Goal: Contribute content: Contribute content

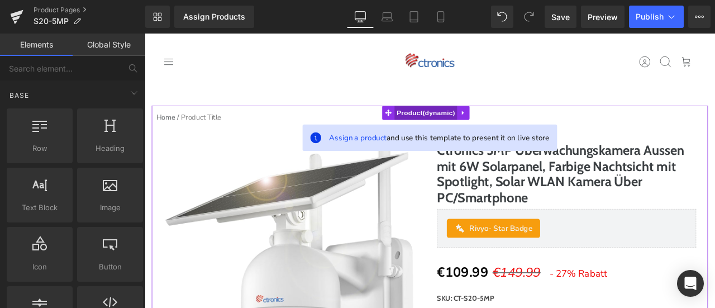
click at [479, 126] on span "Product" at bounding box center [478, 127] width 75 height 17
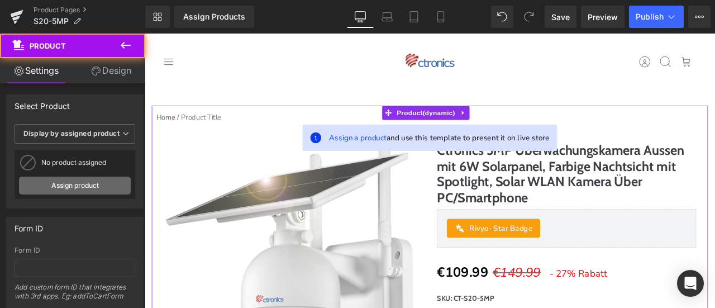
click at [97, 183] on link "Assign product" at bounding box center [75, 186] width 112 height 18
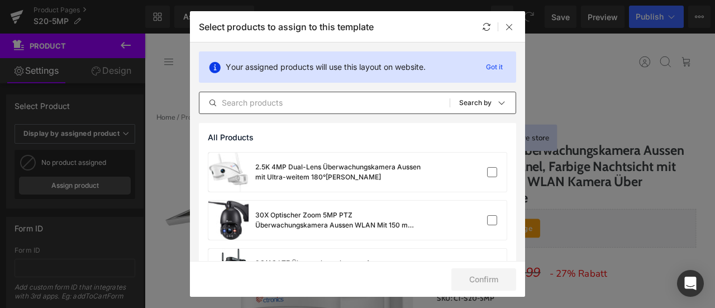
click at [332, 99] on input "text" at bounding box center [324, 102] width 250 height 13
paste input "Ctronics 5MP Überwachungskamera Aussen mit 6W Solarpanel, Farbige Nachtsicht mi…"
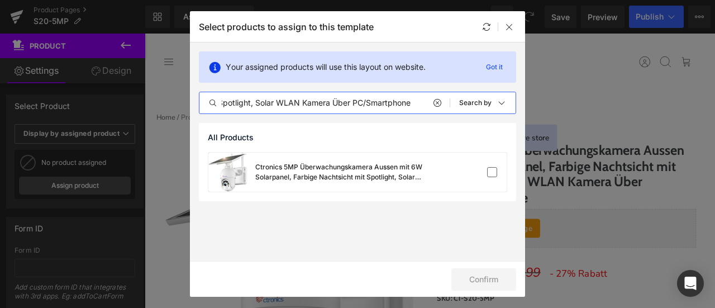
scroll to position [0, 329]
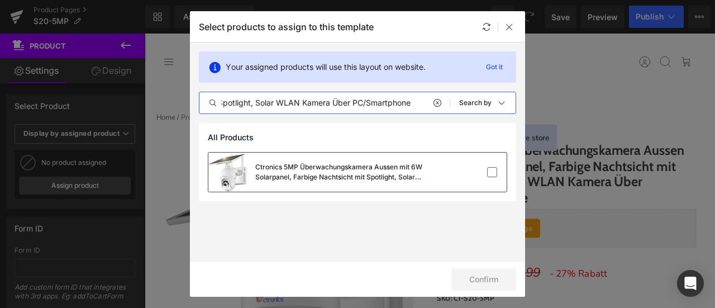
type input "Ctronics 5MP Überwachungskamera Aussen mit 6W Solarpanel, Farbige Nachtsicht mi…"
click at [355, 179] on div "Ctronics 5MP Überwachungskamera Aussen mit 6W Solarpanel, Farbige Nachtsicht mi…" at bounding box center [339, 172] width 168 height 20
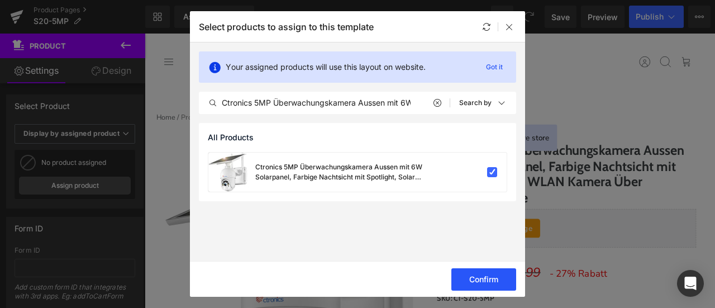
click at [487, 273] on button "Confirm" at bounding box center [483, 279] width 65 height 22
click at [487, 275] on button "Success" at bounding box center [476, 279] width 79 height 22
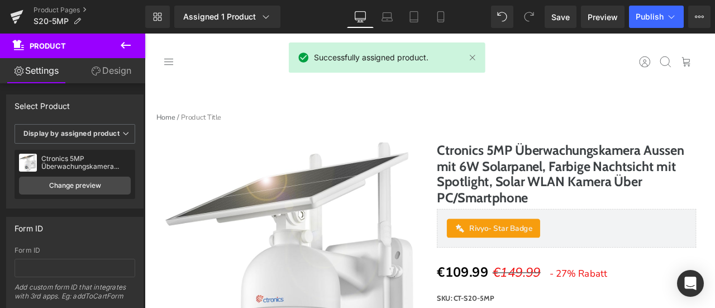
scroll to position [168, 0]
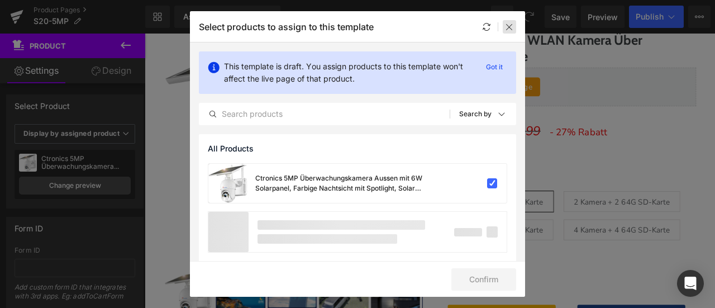
click at [511, 21] on div at bounding box center [509, 26] width 13 height 13
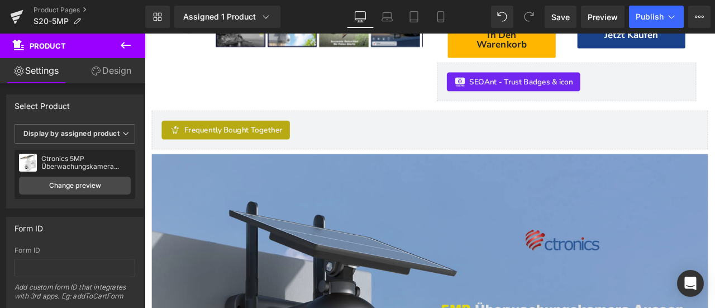
scroll to position [726, 0]
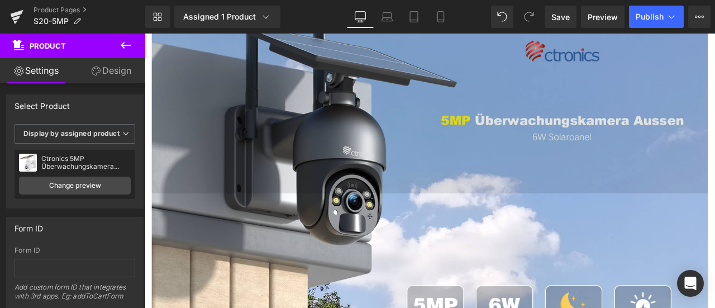
click at [448, 170] on img at bounding box center [482, 88] width 659 height 270
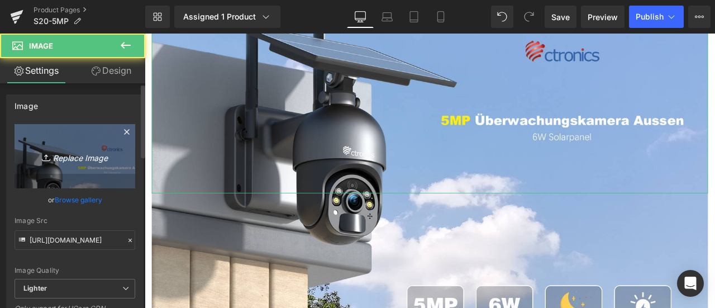
click at [72, 165] on link "Replace Image" at bounding box center [75, 156] width 121 height 64
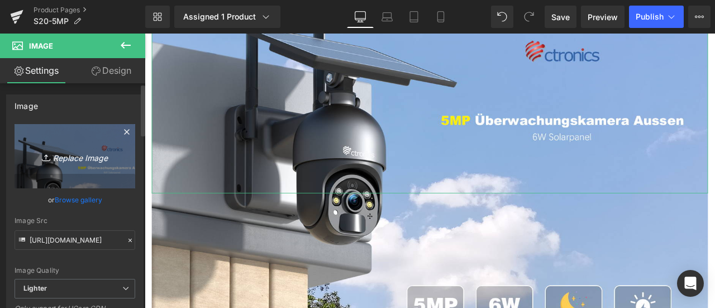
type input "C:\fakepath\详情Detail-21.jpg"
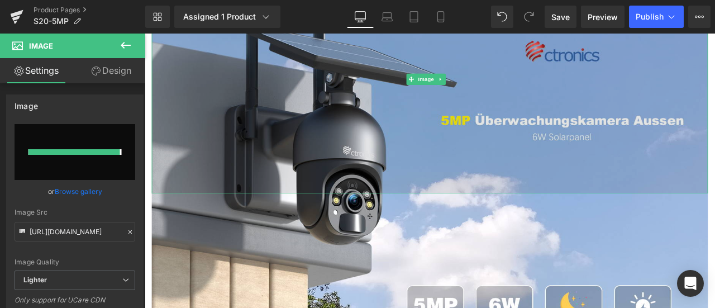
type input "[URL][DOMAIN_NAME]"
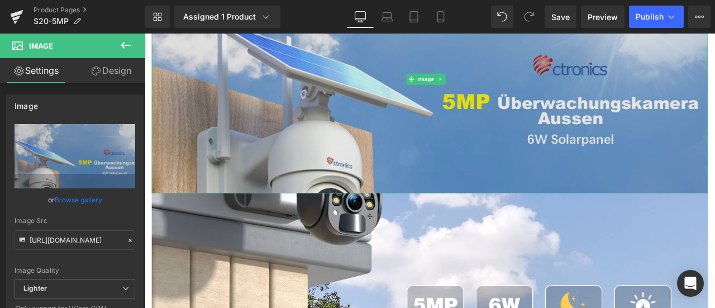
scroll to position [950, 0]
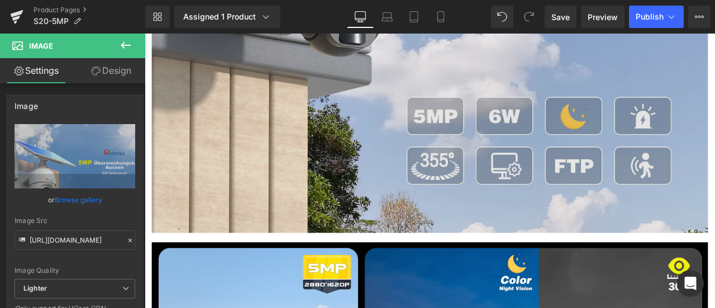
click at [381, 176] on img at bounding box center [482, 134] width 659 height 270
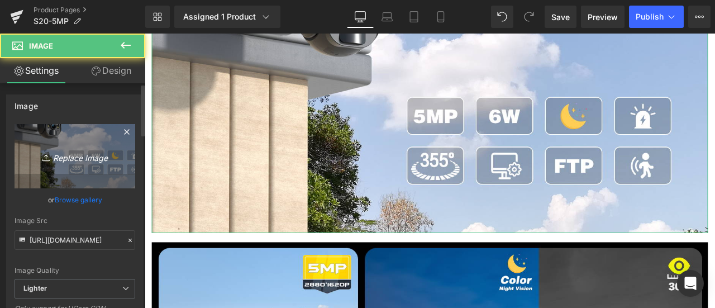
click at [72, 145] on link "Replace Image" at bounding box center [75, 156] width 121 height 64
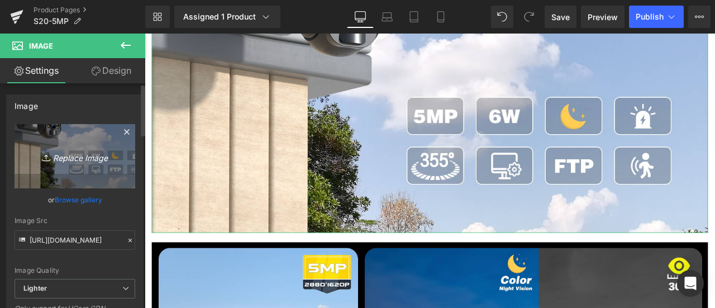
type input "C:\fakepath\详情Detail-22.jpg"
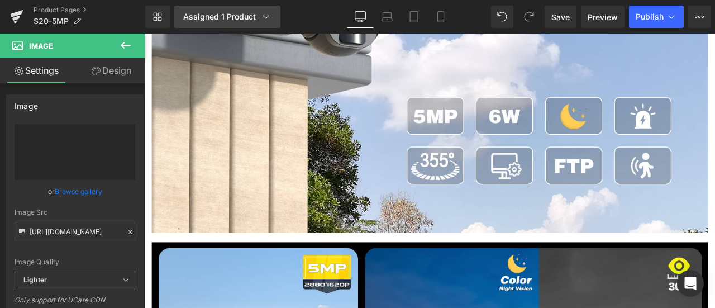
type input "[URL][DOMAIN_NAME]"
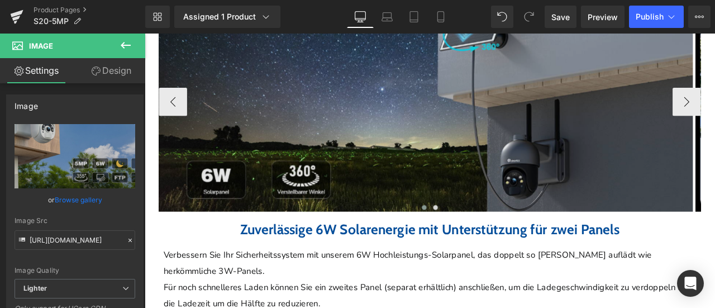
scroll to position [1676, 0]
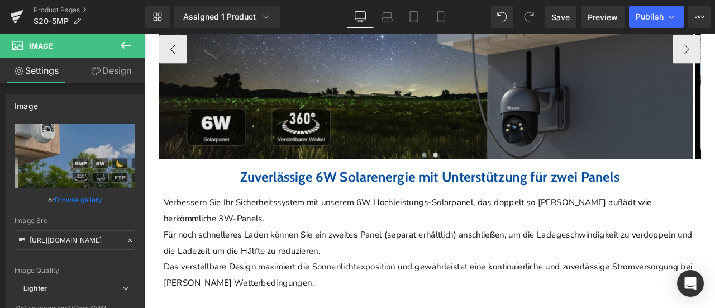
click at [451, 156] on img at bounding box center [477, 51] width 633 height 259
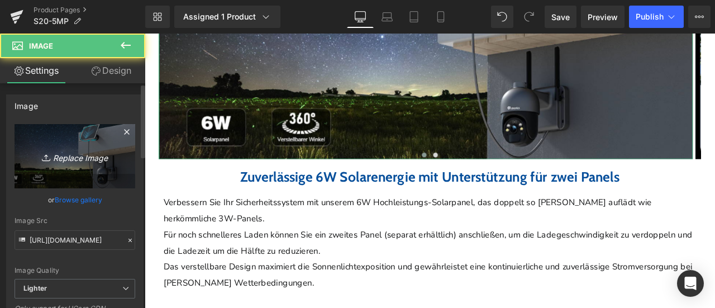
click at [66, 151] on icon "Replace Image" at bounding box center [74, 156] width 89 height 14
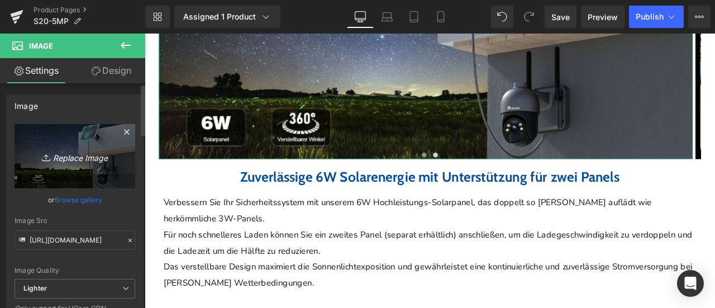
type input "C:\fakepath\详情Detail-27.jpg"
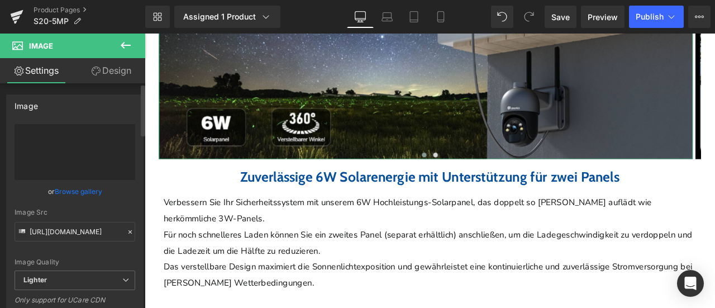
type input "[URL][DOMAIN_NAME]"
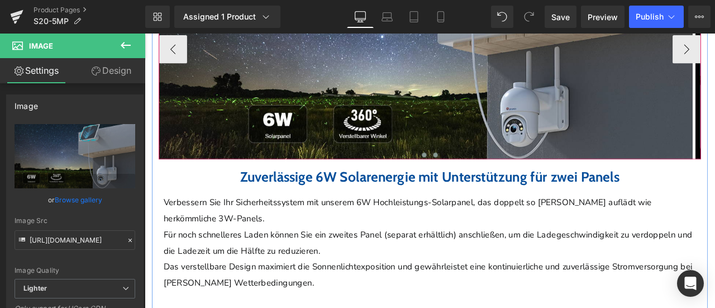
click at [487, 180] on span at bounding box center [490, 177] width 6 height 6
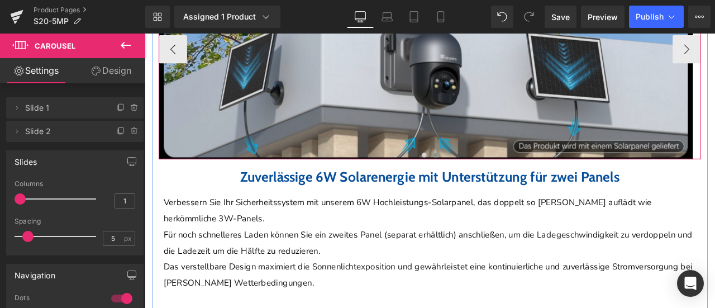
click at [354, 144] on img at bounding box center [477, 51] width 633 height 259
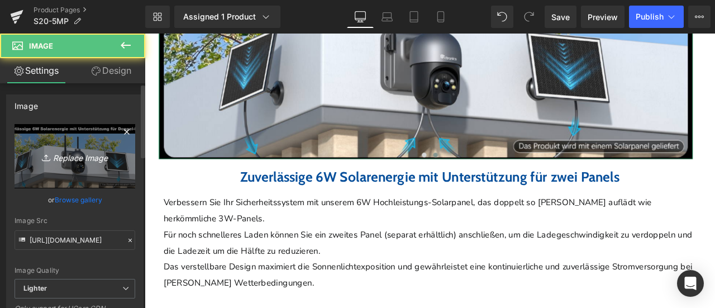
click at [68, 155] on icon "Replace Image" at bounding box center [74, 156] width 89 height 14
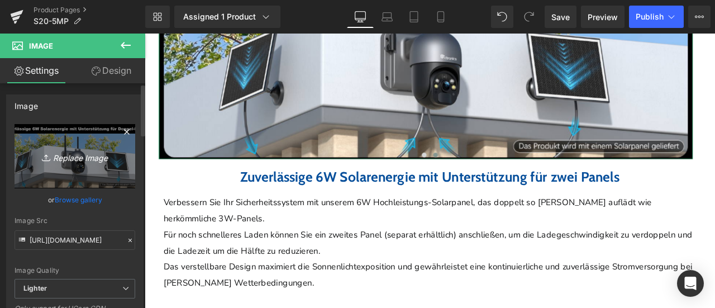
type input "C:\fakepath\详情Detail-28.jpg"
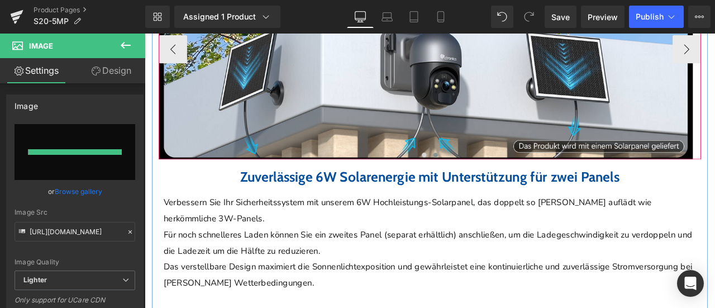
type input "[URL][DOMAIN_NAME]"
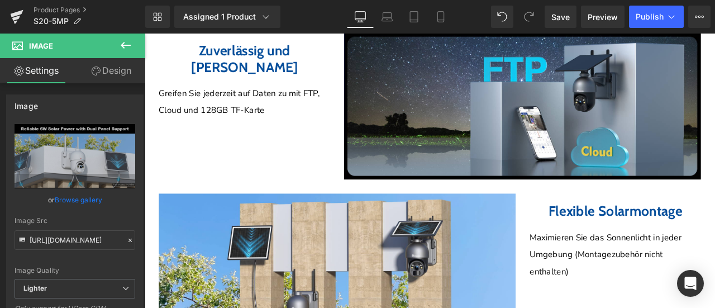
scroll to position [2402, 0]
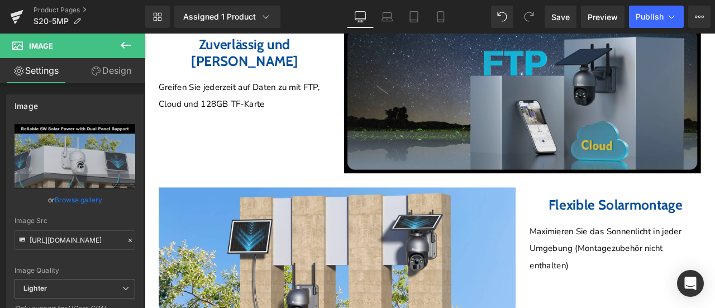
click at [526, 191] on img at bounding box center [592, 112] width 423 height 173
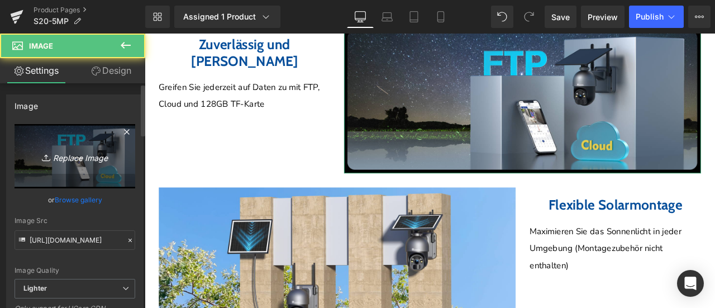
click at [74, 164] on link "Replace Image" at bounding box center [75, 156] width 121 height 64
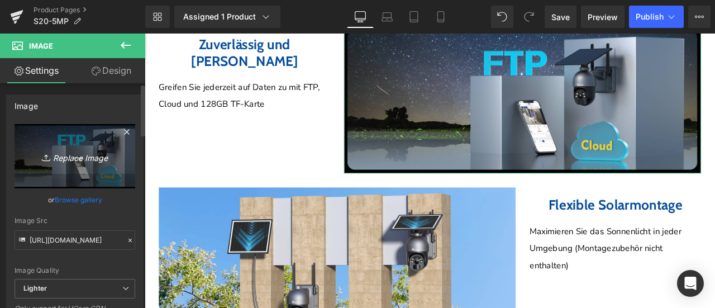
type input "C:\fakepath\详情Detail-31.jpg"
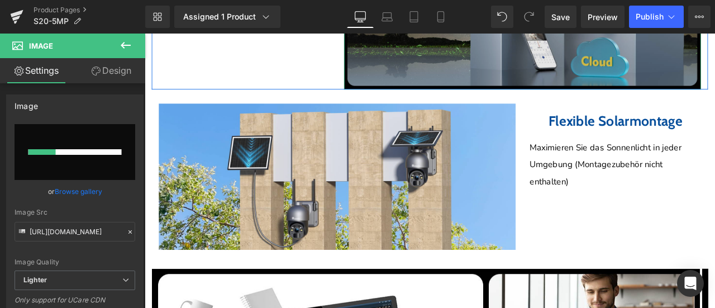
scroll to position [2570, 0]
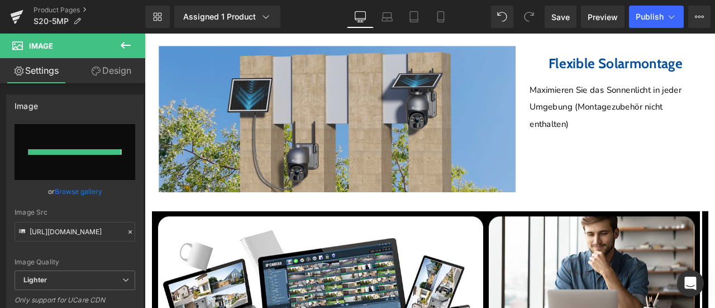
type input "[URL][DOMAIN_NAME]"
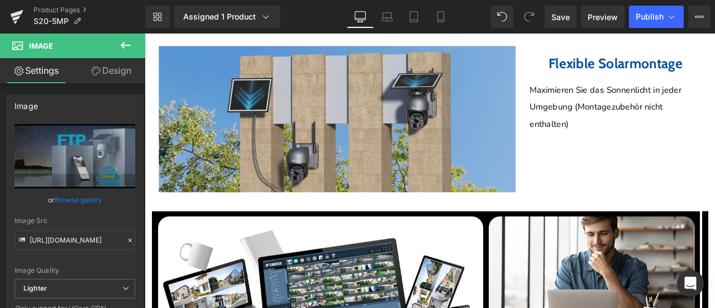
click at [265, 190] on img at bounding box center [372, 134] width 423 height 173
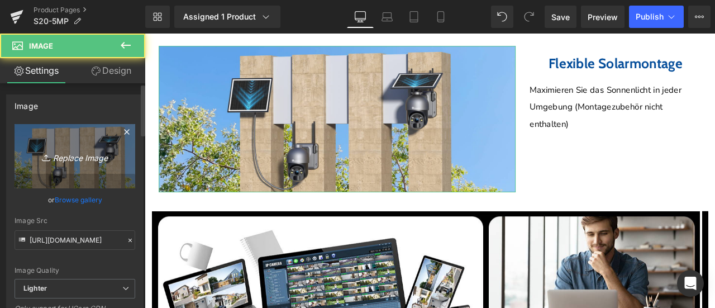
click at [70, 158] on icon "Replace Image" at bounding box center [74, 156] width 89 height 14
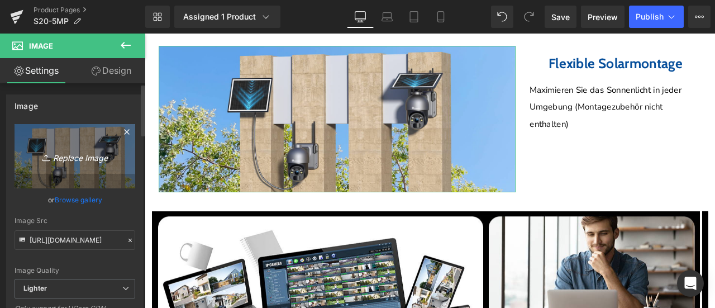
type input "C:\fakepath\详情Detail-36.jpg"
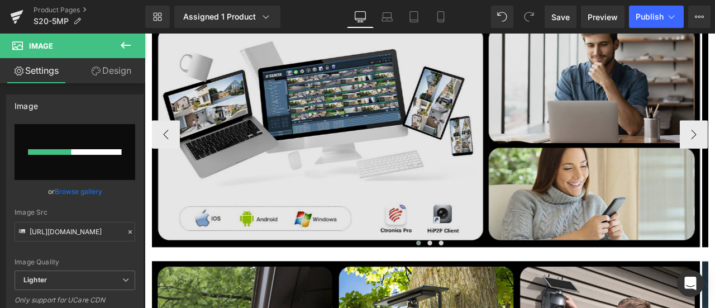
scroll to position [2626, 0]
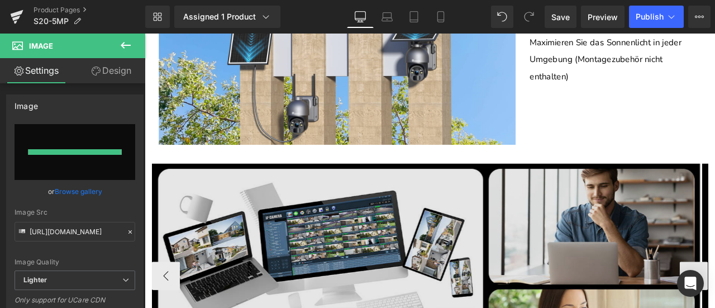
type input "[URL][DOMAIN_NAME]"
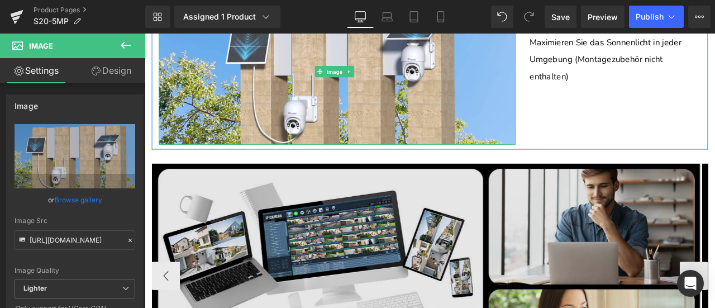
scroll to position [2849, 0]
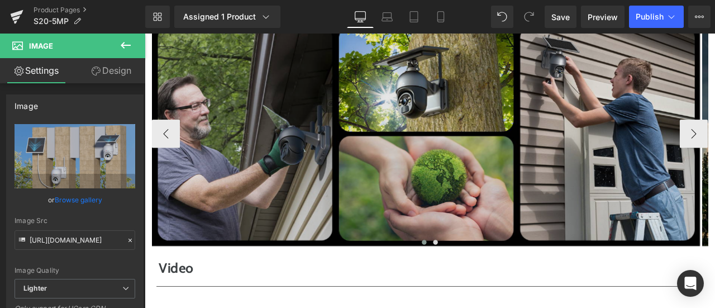
scroll to position [3185, 0]
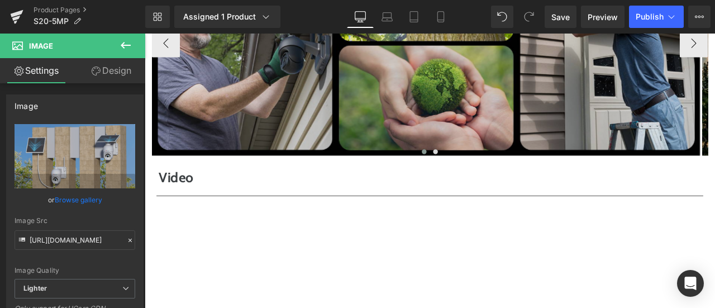
click at [332, 126] on img at bounding box center [478, 45] width 650 height 266
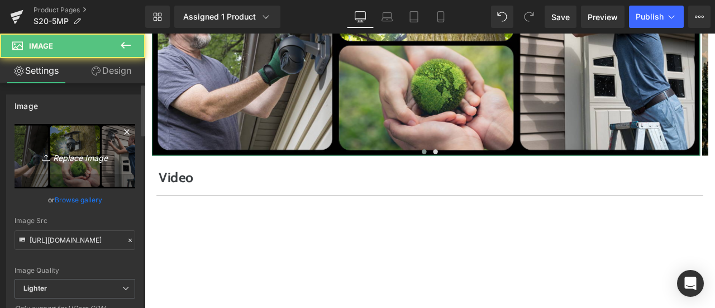
click at [62, 161] on icon "Replace Image" at bounding box center [74, 156] width 89 height 14
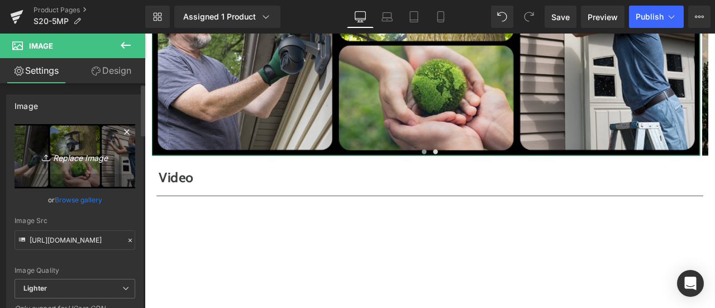
type input "C:\fakepath\详情Detail-35.jpg"
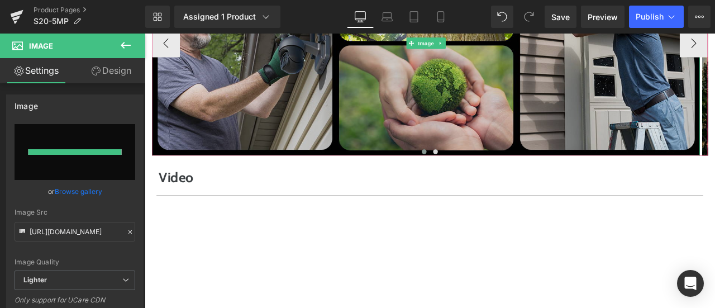
type input "[URL][DOMAIN_NAME]"
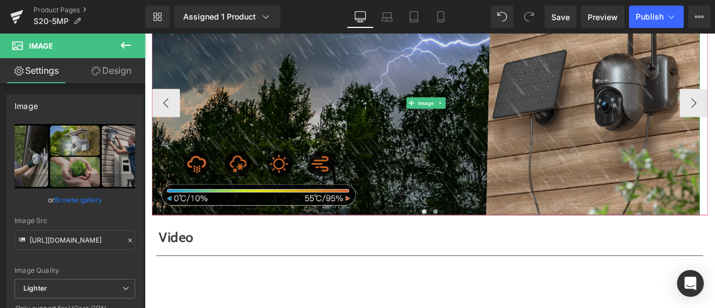
scroll to position [3073, 0]
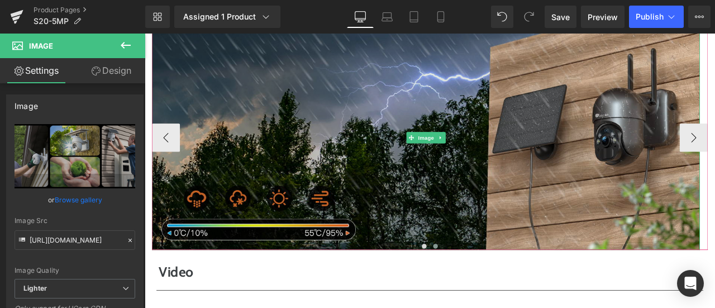
click at [341, 206] on img at bounding box center [478, 157] width 650 height 266
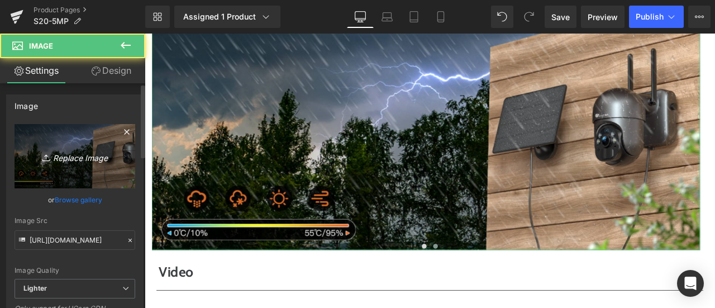
click at [64, 154] on icon "Replace Image" at bounding box center [74, 156] width 89 height 14
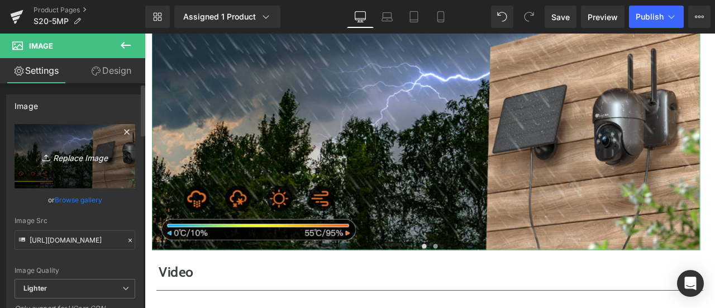
type input "C:\fakepath\详情Detail-37.jpg"
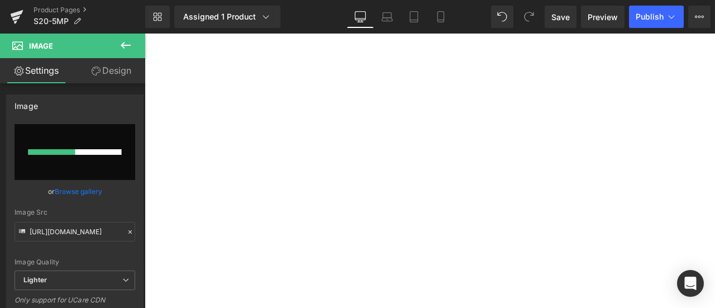
scroll to position [3352, 0]
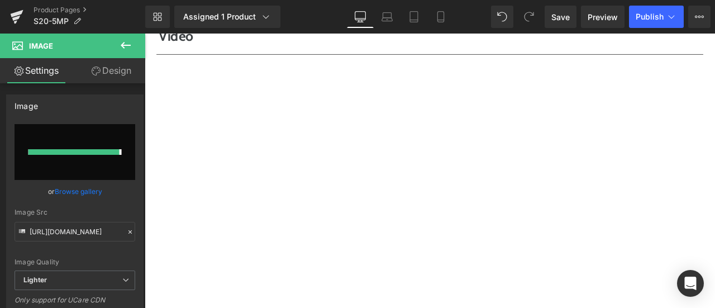
type input "[URL][DOMAIN_NAME]"
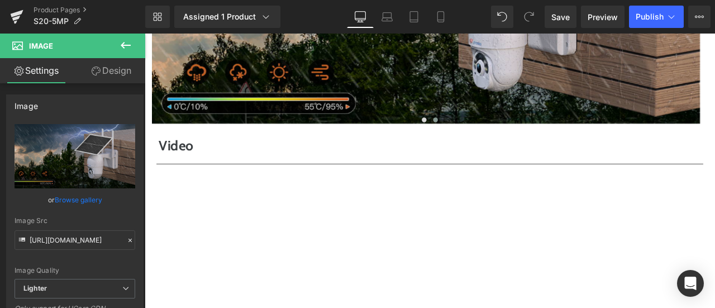
scroll to position [3129, 0]
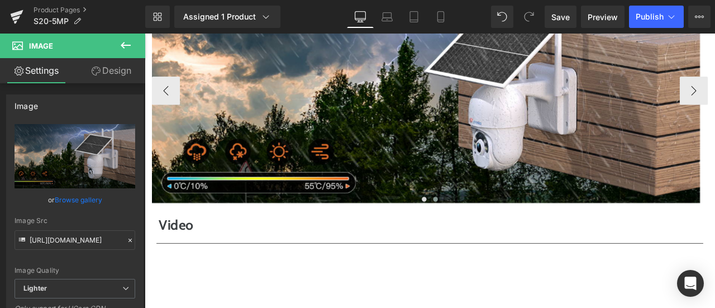
click at [487, 232] on span at bounding box center [490, 230] width 6 height 6
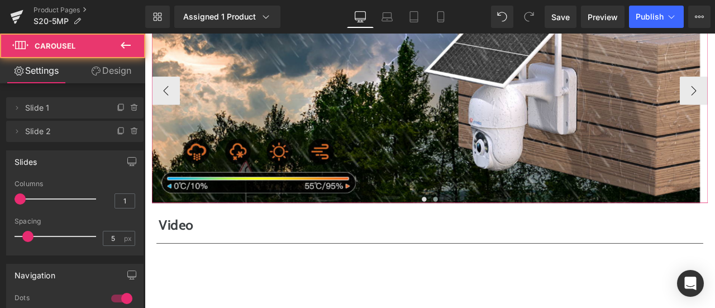
click at [487, 232] on span at bounding box center [490, 230] width 6 height 6
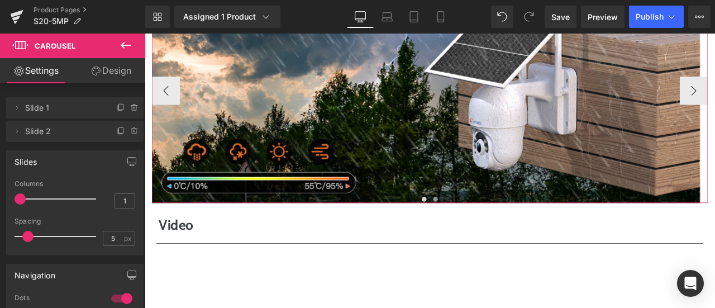
click at [487, 232] on span at bounding box center [490, 230] width 6 height 6
click at [172, 118] on button "‹" at bounding box center [170, 101] width 34 height 34
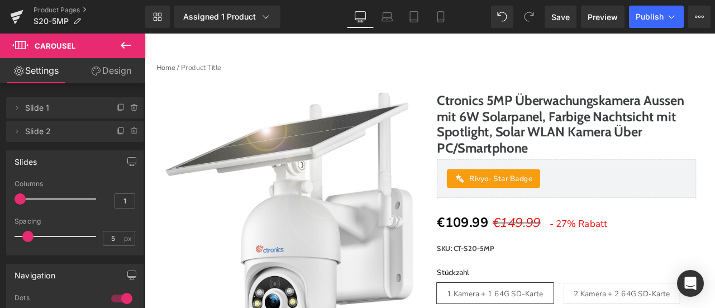
scroll to position [0, 0]
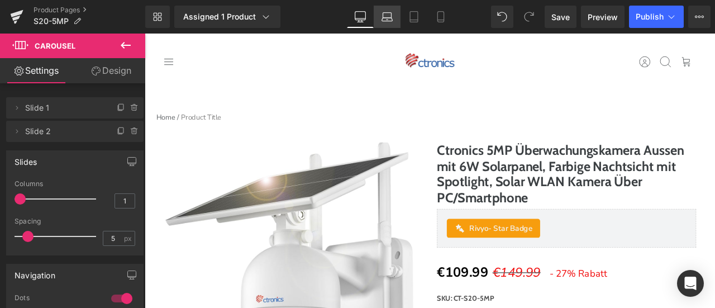
click at [385, 21] on icon at bounding box center [387, 16] width 11 height 11
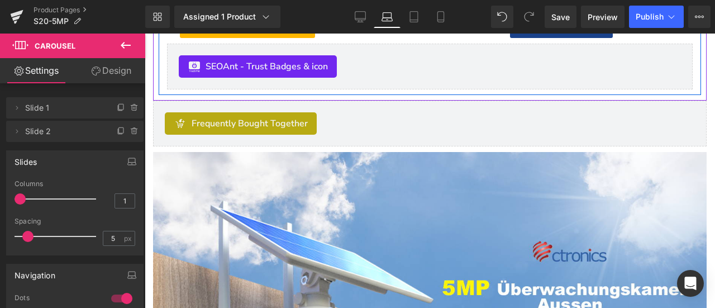
scroll to position [735, 0]
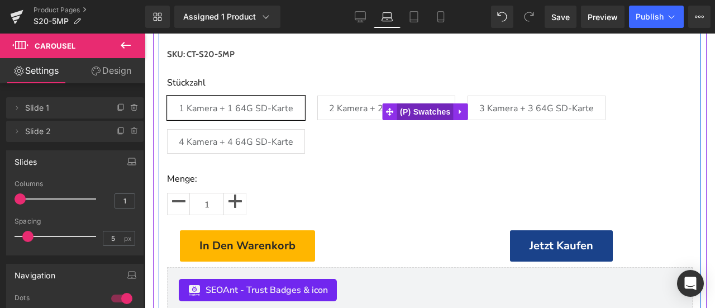
click at [410, 110] on span "(P) Swatches" at bounding box center [425, 111] width 56 height 17
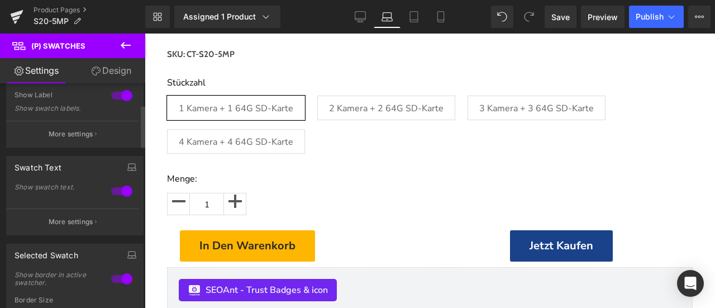
scroll to position [279, 0]
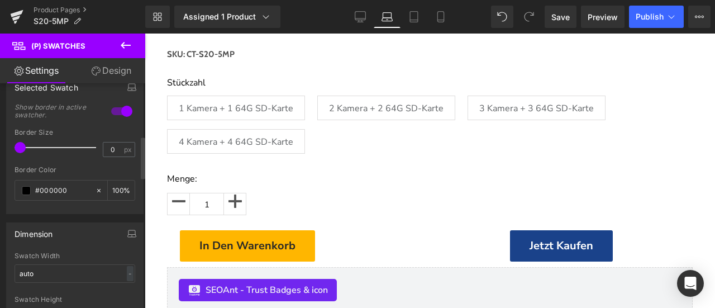
type input "1"
click at [25, 149] on span at bounding box center [27, 147] width 11 height 11
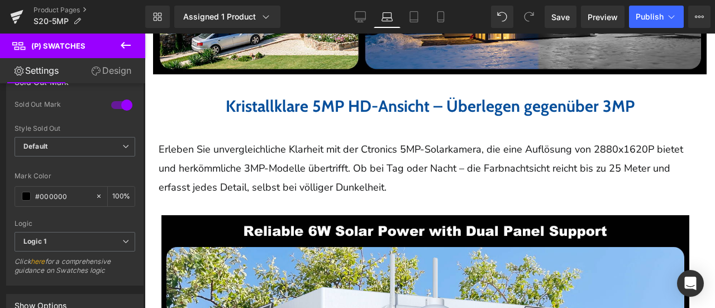
scroll to position [1852, 0]
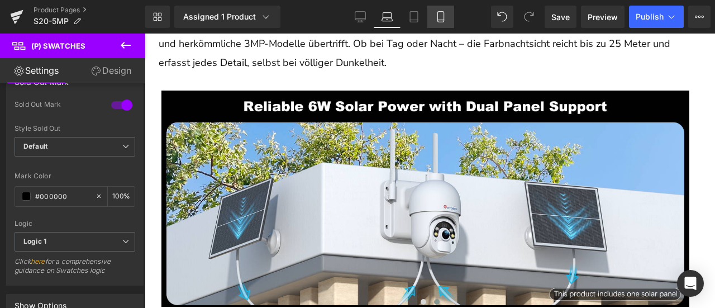
click at [440, 20] on icon at bounding box center [440, 16] width 11 height 11
type input "100"
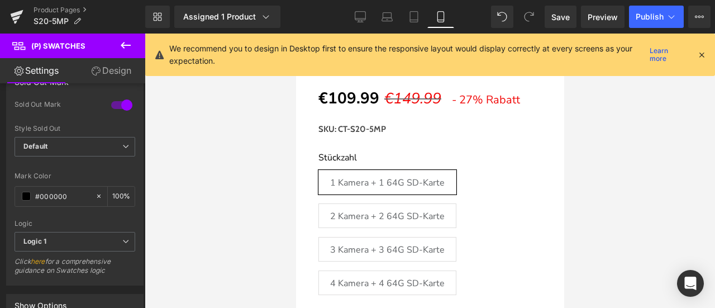
scroll to position [464, 0]
click at [703, 56] on icon at bounding box center [702, 55] width 10 height 10
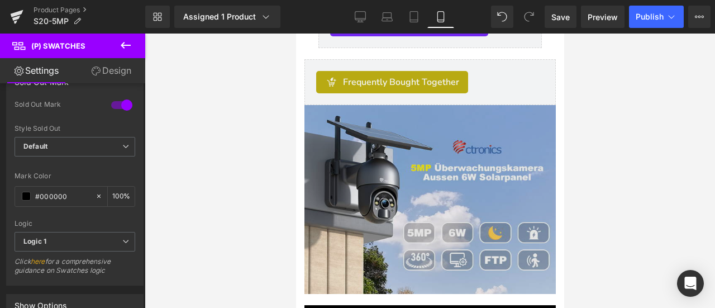
scroll to position [894, 0]
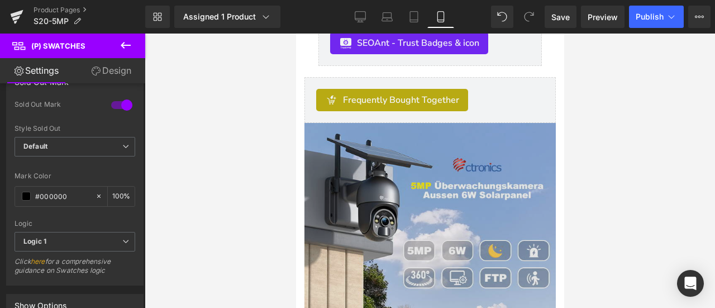
click at [412, 163] on img at bounding box center [429, 223] width 251 height 200
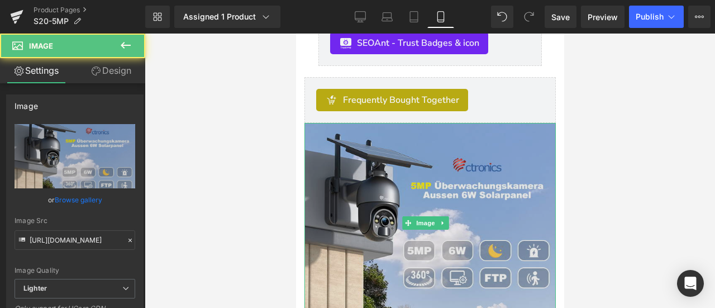
click at [399, 232] on img at bounding box center [429, 223] width 251 height 200
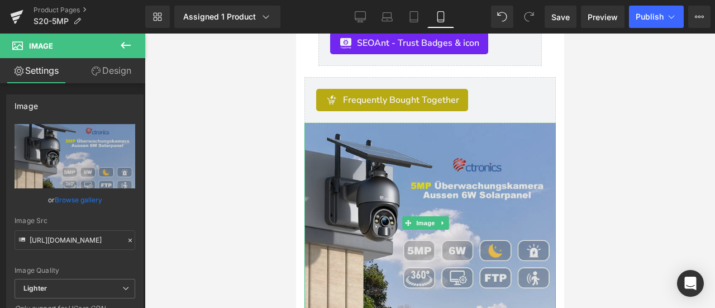
click at [359, 203] on img at bounding box center [429, 223] width 251 height 200
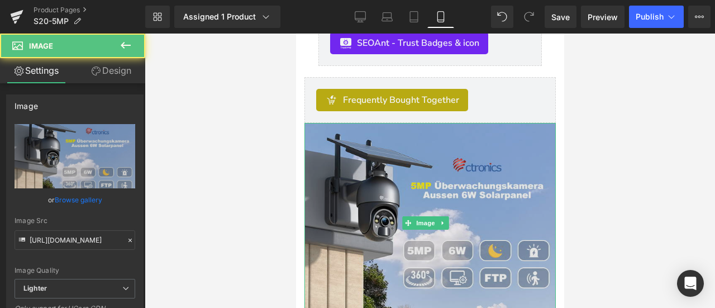
click at [371, 230] on img at bounding box center [429, 223] width 251 height 200
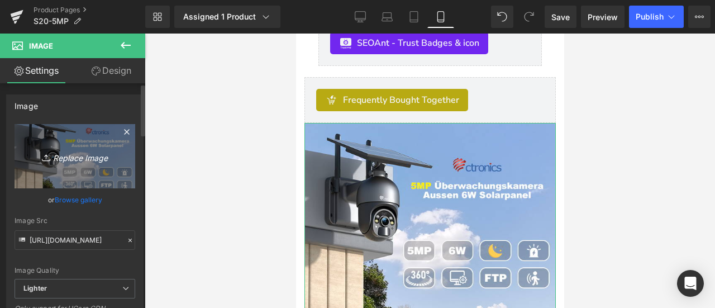
click at [63, 158] on icon "Replace Image" at bounding box center [74, 156] width 89 height 14
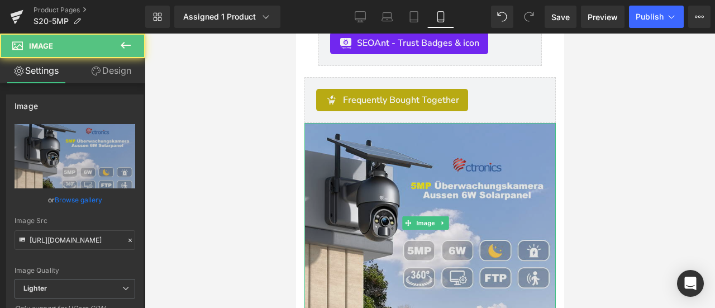
click at [368, 197] on img at bounding box center [429, 223] width 251 height 200
click at [390, 167] on img at bounding box center [429, 223] width 251 height 200
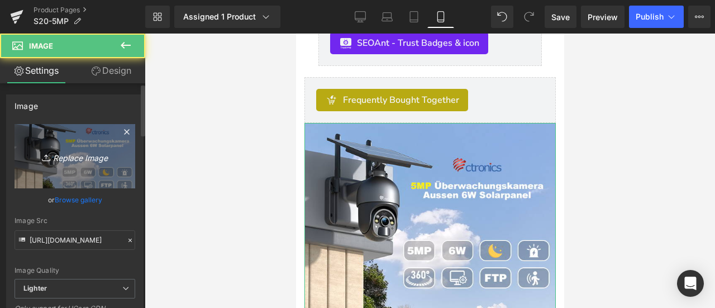
click at [66, 160] on icon "Replace Image" at bounding box center [74, 156] width 89 height 14
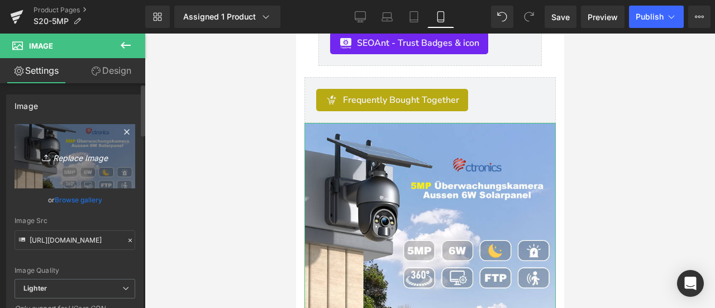
type input "C:\fakepath\画板 18.png"
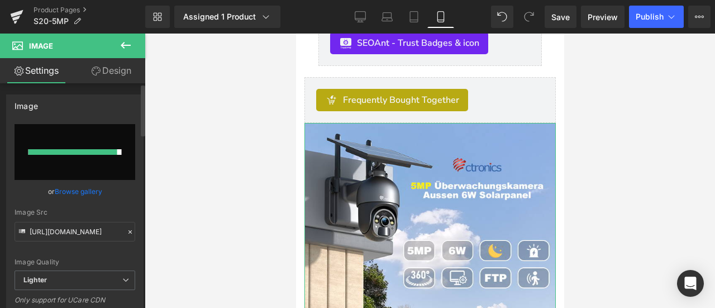
type input "[URL][DOMAIN_NAME]"
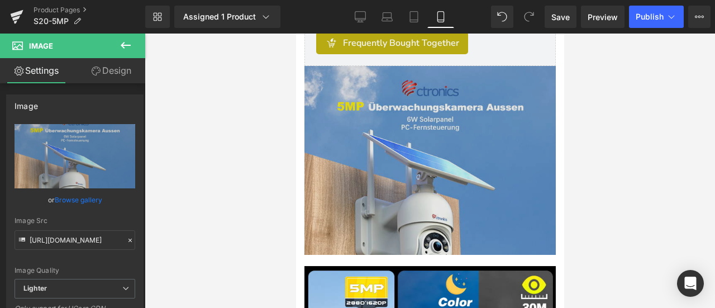
scroll to position [1006, 0]
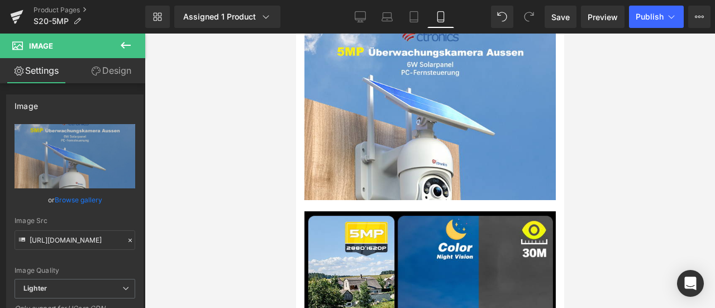
click at [123, 44] on icon at bounding box center [125, 45] width 13 height 13
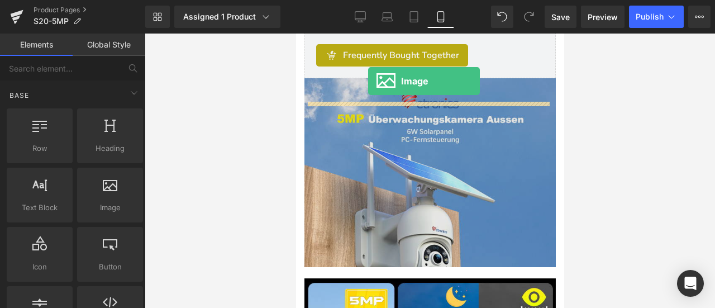
scroll to position [905, 0]
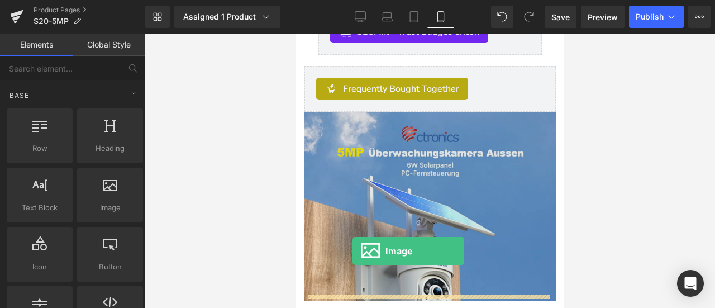
drag, startPoint x: 434, startPoint y: 211, endPoint x: 352, endPoint y: 251, distance: 90.9
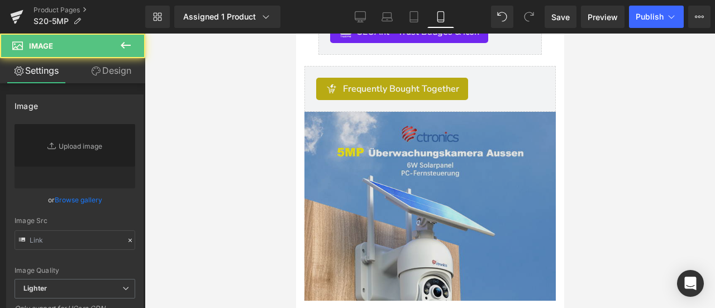
scroll to position [1073, 0]
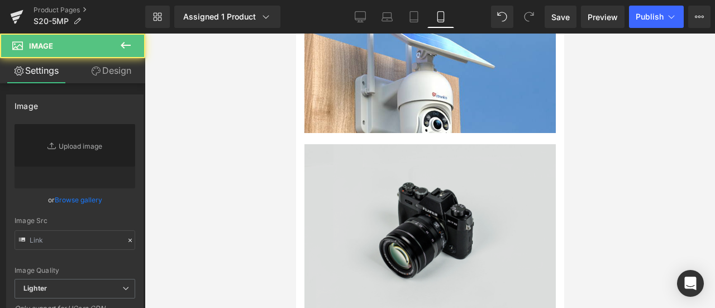
type input "//[DOMAIN_NAME][URL]"
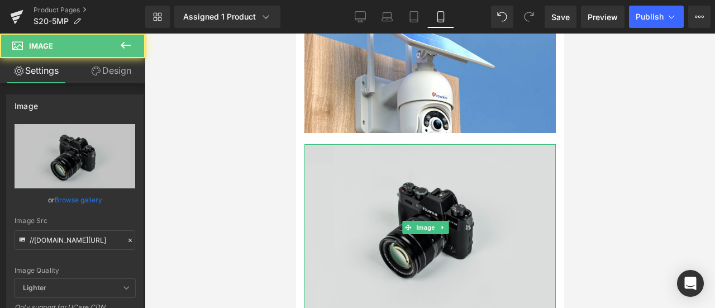
click at [411, 187] on img at bounding box center [429, 227] width 251 height 166
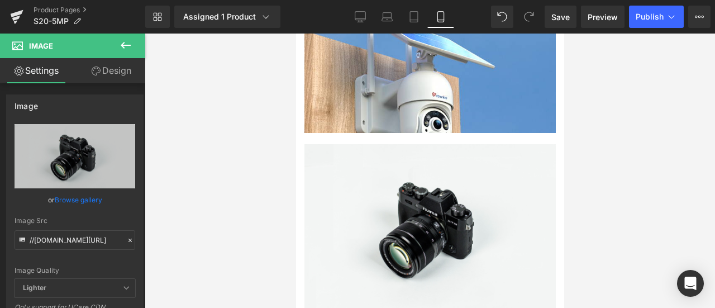
click at [107, 79] on link "Design" at bounding box center [111, 70] width 73 height 25
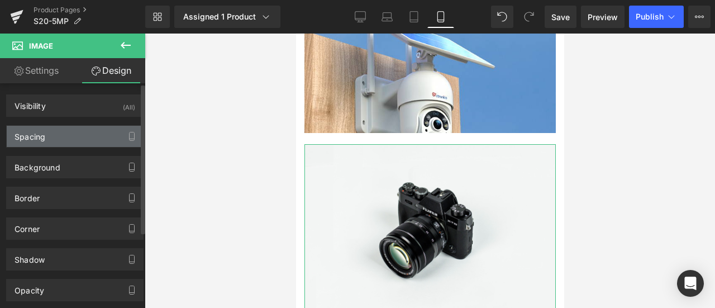
type input "0"
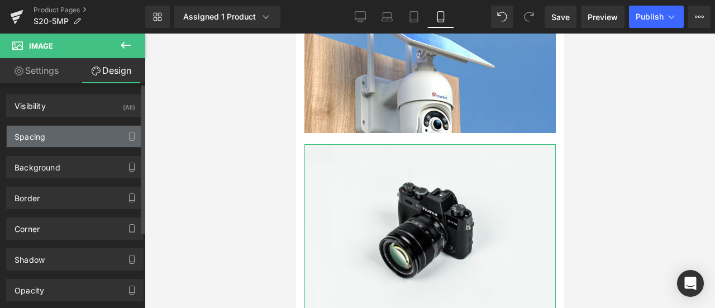
type input "0"
click at [95, 131] on div "Spacing" at bounding box center [75, 136] width 136 height 21
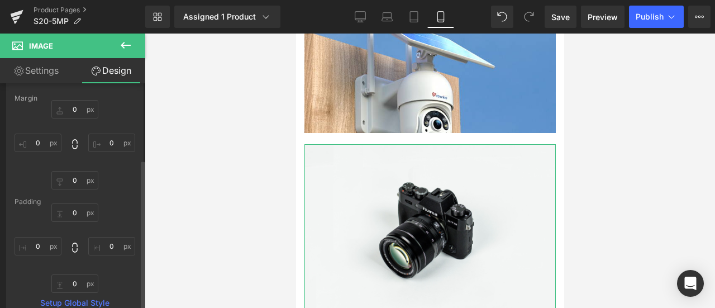
scroll to position [168, 0]
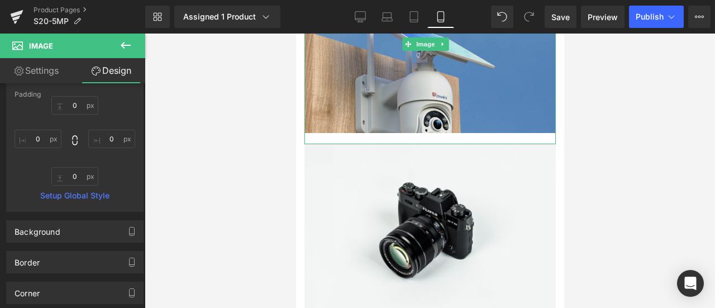
click at [349, 61] on img at bounding box center [429, 44] width 251 height 200
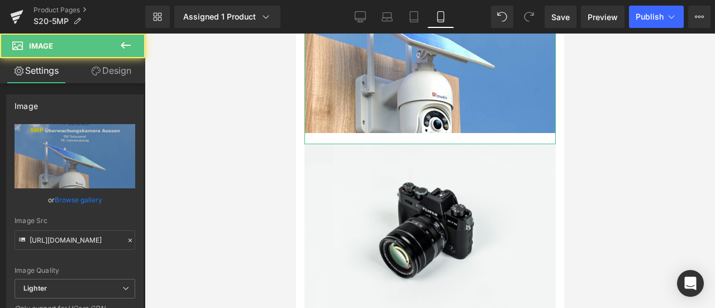
click at [111, 66] on link "Design" at bounding box center [111, 70] width 73 height 25
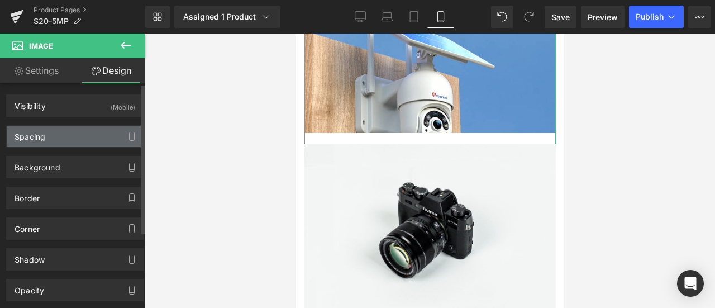
click at [68, 130] on div "Spacing" at bounding box center [75, 136] width 136 height 21
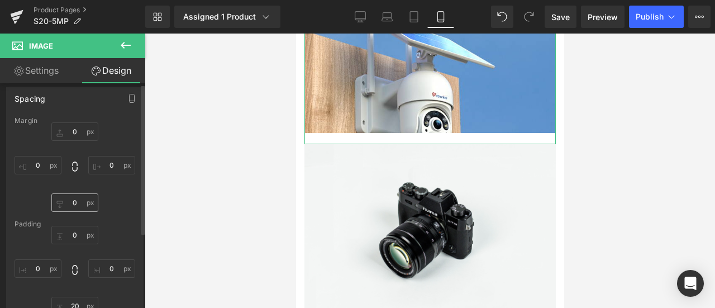
scroll to position [56, 0]
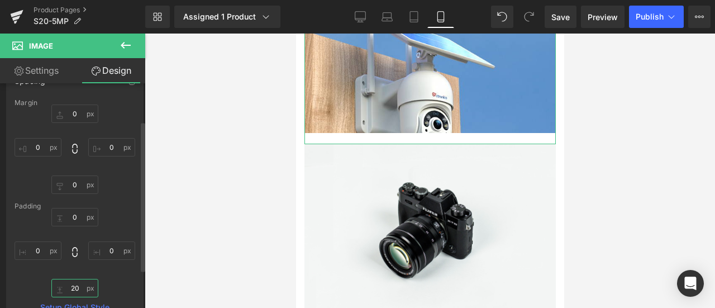
click at [78, 280] on input "20" at bounding box center [74, 288] width 47 height 18
type input "0"
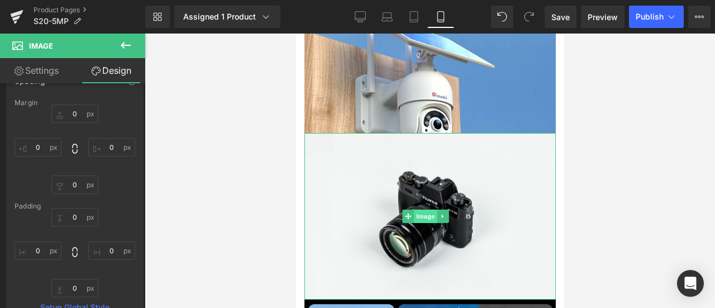
click at [418, 210] on span "Image" at bounding box center [424, 216] width 23 height 13
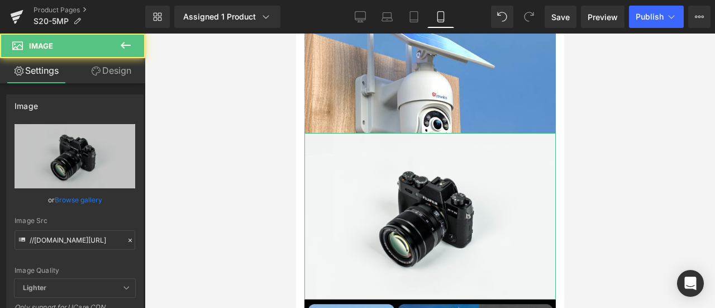
click at [110, 70] on link "Design" at bounding box center [111, 70] width 73 height 25
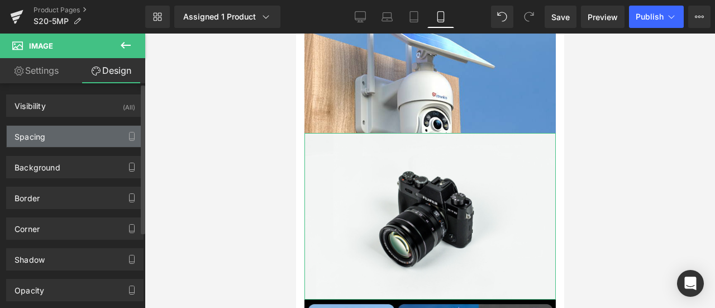
click at [45, 139] on div "Spacing" at bounding box center [30, 134] width 31 height 16
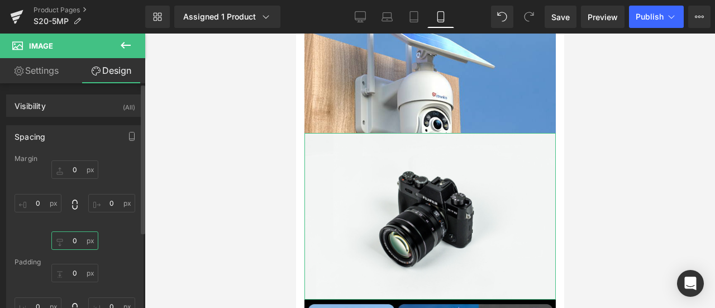
click at [79, 245] on input "0" at bounding box center [74, 240] width 47 height 18
type input "22"
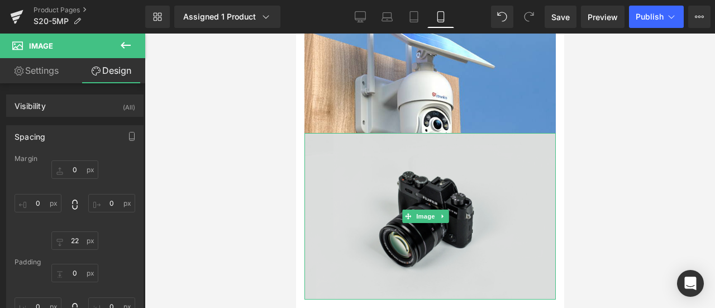
click at [387, 142] on img at bounding box center [429, 216] width 251 height 166
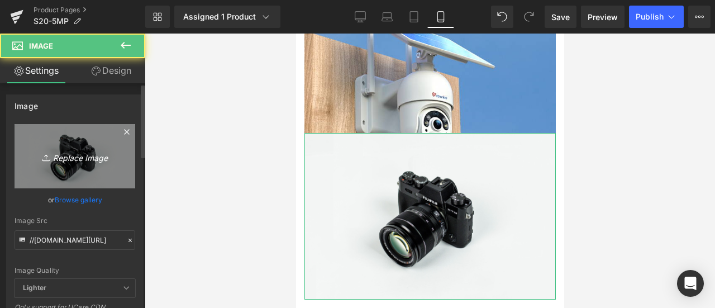
click at [75, 151] on icon "Replace Image" at bounding box center [74, 156] width 89 height 14
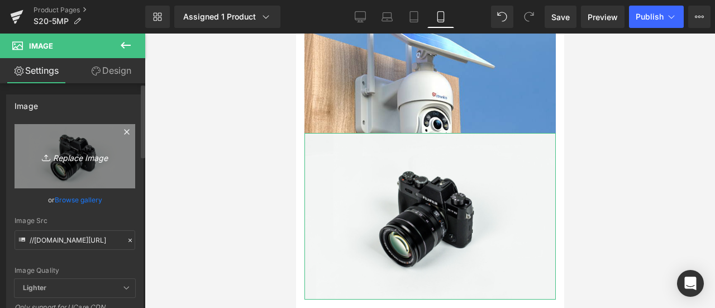
type input "C:\fakepath\画板 18 拷贝.png"
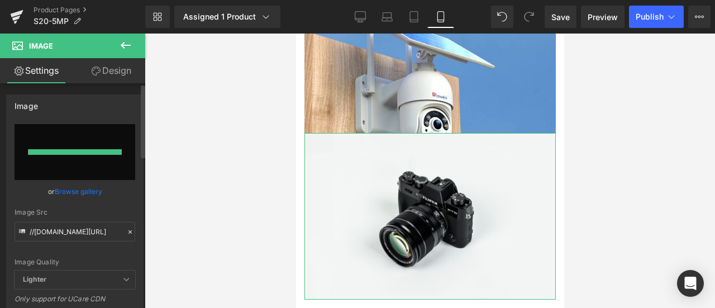
type input "[URL][DOMAIN_NAME]"
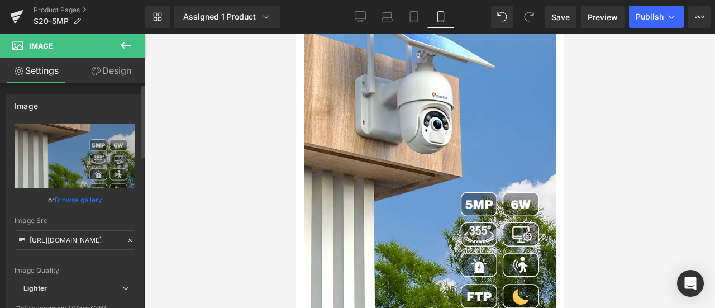
click at [635, 154] on div at bounding box center [430, 171] width 570 height 274
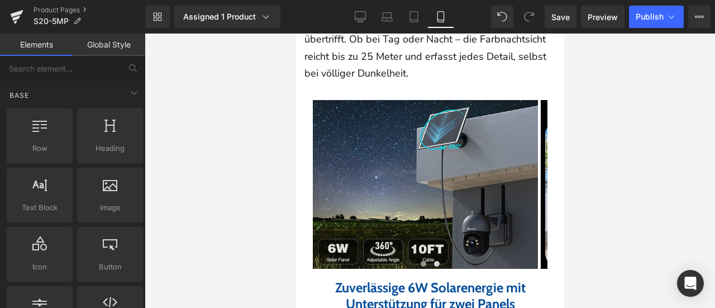
scroll to position [1687, 0]
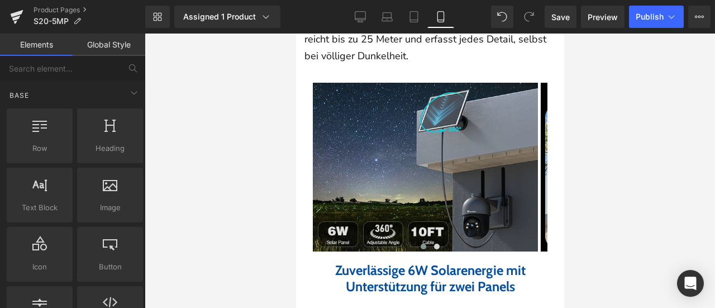
click at [365, 107] on img at bounding box center [424, 167] width 225 height 169
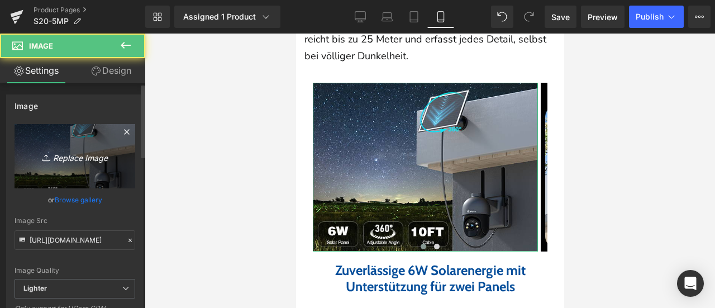
click at [59, 160] on icon "Replace Image" at bounding box center [74, 156] width 89 height 14
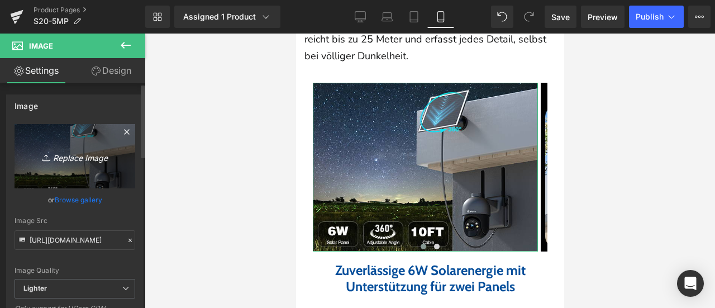
type input "C:\fakepath\画板 21.png"
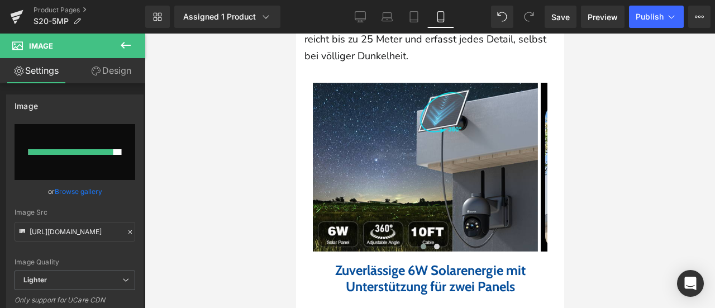
type input "[URL][DOMAIN_NAME]"
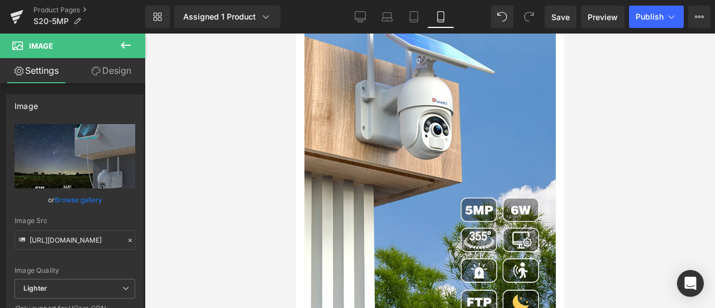
scroll to position [1129, 0]
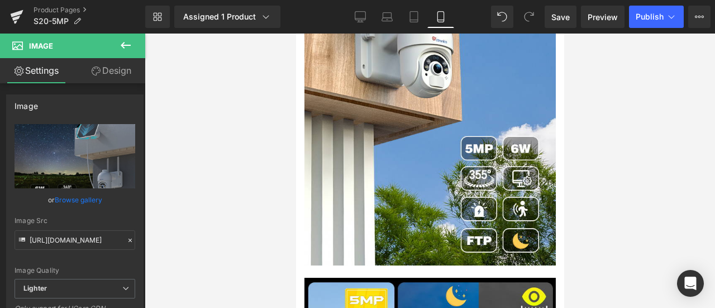
click at [429, 149] on div "Image" at bounding box center [429, 171] width 251 height 189
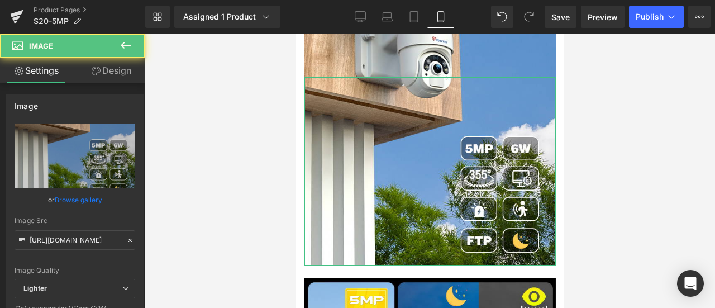
click at [110, 62] on link "Design" at bounding box center [111, 70] width 73 height 25
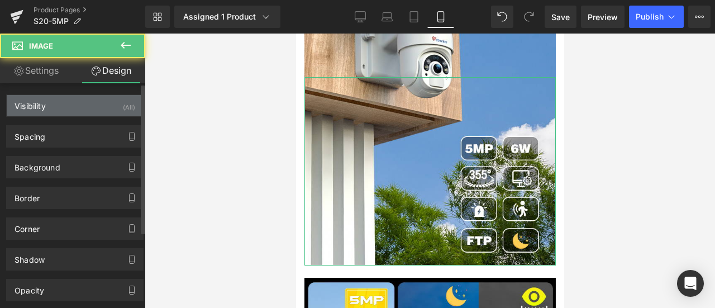
click at [72, 103] on div "Visibility (All)" at bounding box center [75, 105] width 136 height 21
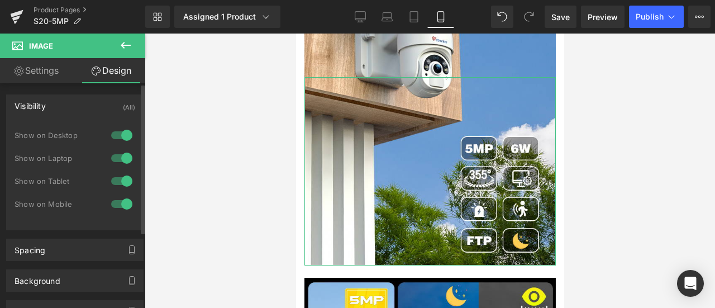
click at [122, 179] on div at bounding box center [121, 181] width 27 height 18
click at [121, 154] on div at bounding box center [121, 158] width 27 height 18
click at [116, 130] on div at bounding box center [121, 135] width 27 height 18
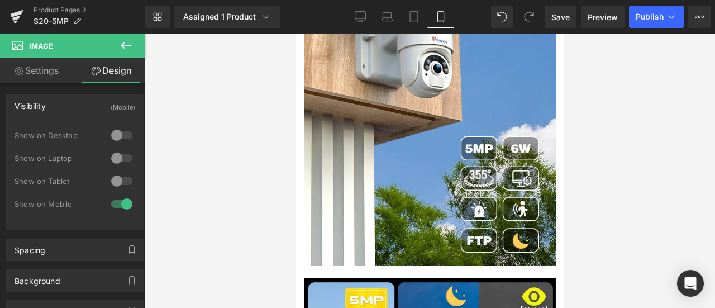
click at [213, 169] on div at bounding box center [430, 171] width 570 height 274
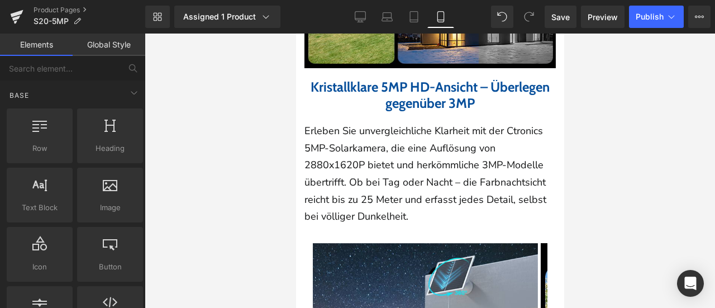
scroll to position [1687, 0]
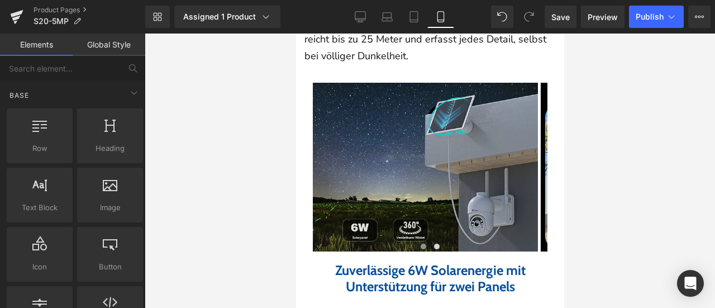
click at [421, 141] on div "Image" at bounding box center [424, 167] width 225 height 169
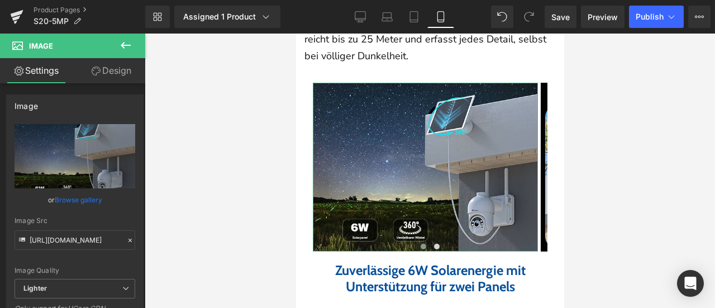
click at [117, 68] on link "Design" at bounding box center [111, 70] width 73 height 25
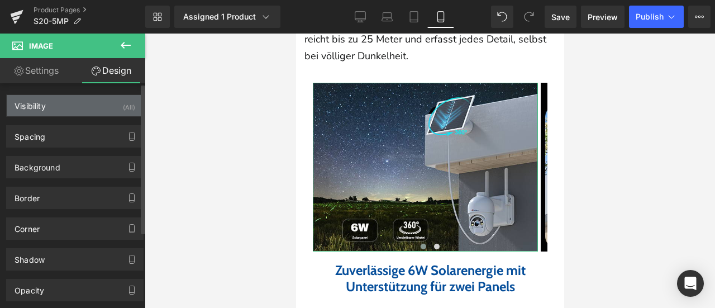
click at [78, 106] on div "Visibility (All)" at bounding box center [75, 105] width 136 height 21
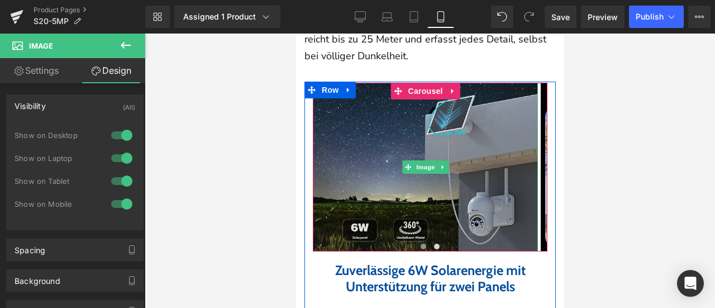
click at [387, 135] on img at bounding box center [424, 167] width 225 height 169
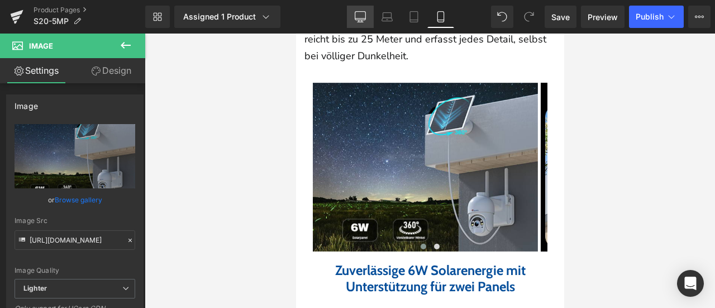
click at [361, 18] on icon at bounding box center [360, 18] width 11 height 0
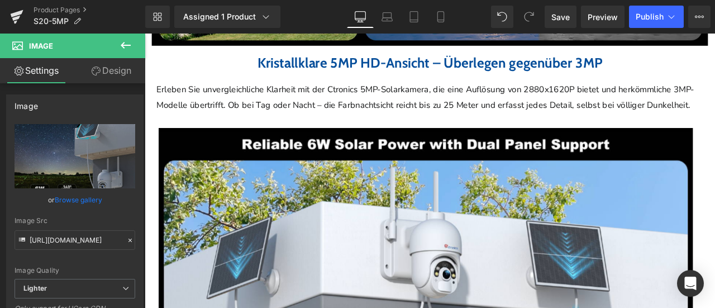
scroll to position [1117, 0]
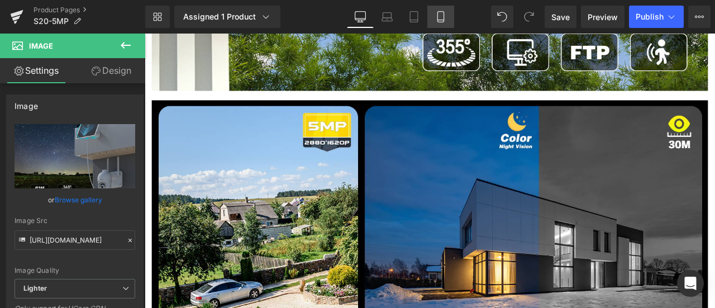
click at [442, 16] on icon at bounding box center [440, 16] width 11 height 11
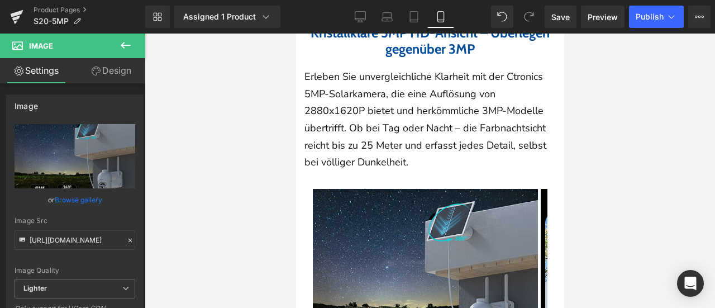
scroll to position [1612, 0]
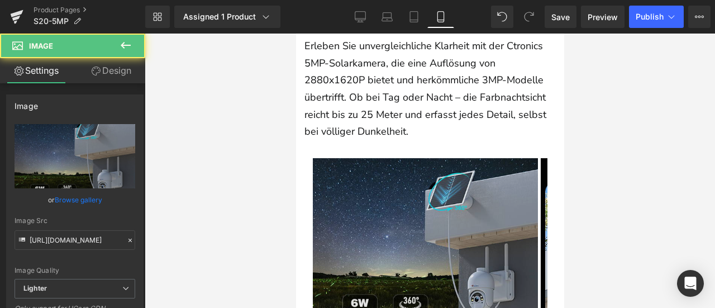
click at [375, 213] on img at bounding box center [424, 242] width 225 height 169
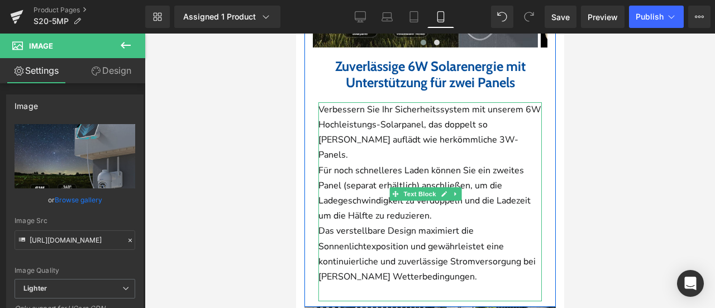
scroll to position [2115, 0]
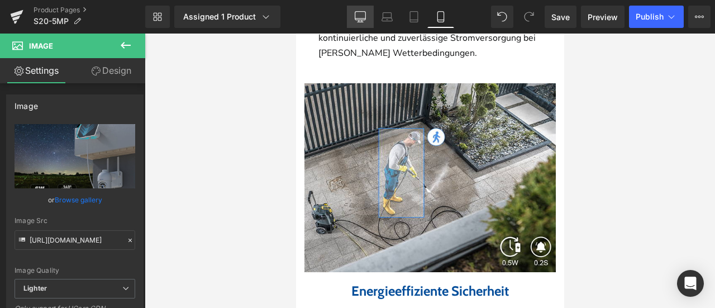
click at [361, 14] on icon at bounding box center [360, 16] width 11 height 11
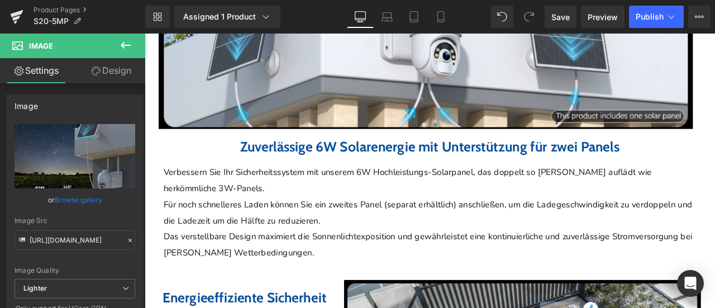
scroll to position [1676, 0]
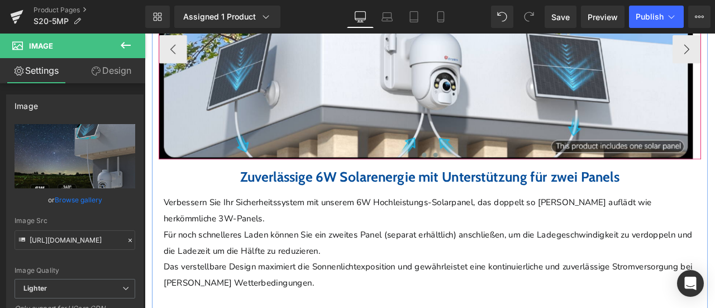
click at [473, 180] on span at bounding box center [476, 177] width 6 height 6
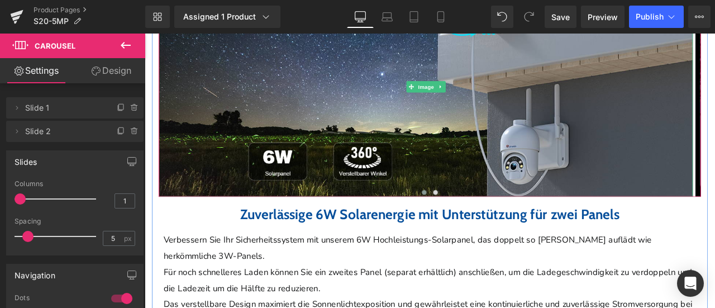
scroll to position [1564, 0]
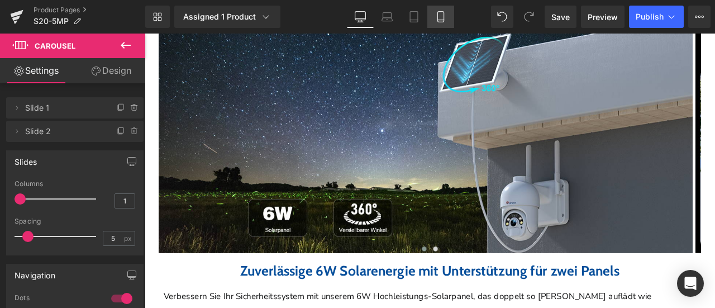
click at [440, 7] on link "Mobile" at bounding box center [440, 17] width 27 height 22
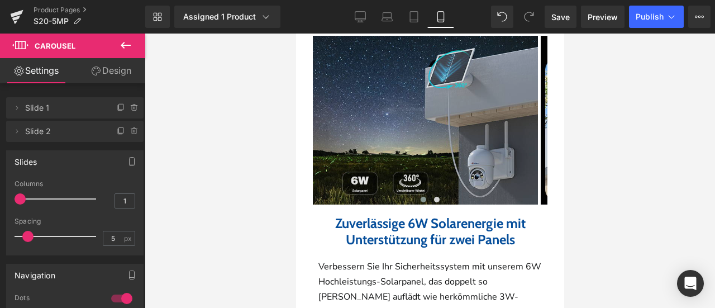
scroll to position [1732, 0]
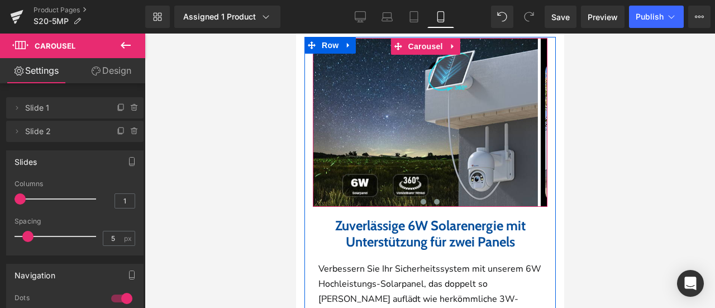
click at [434, 199] on span at bounding box center [437, 202] width 6 height 6
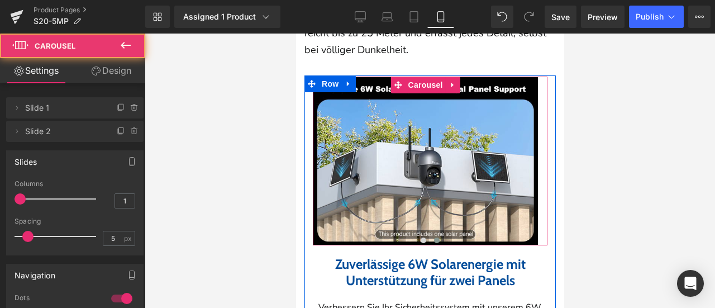
scroll to position [1676, 0]
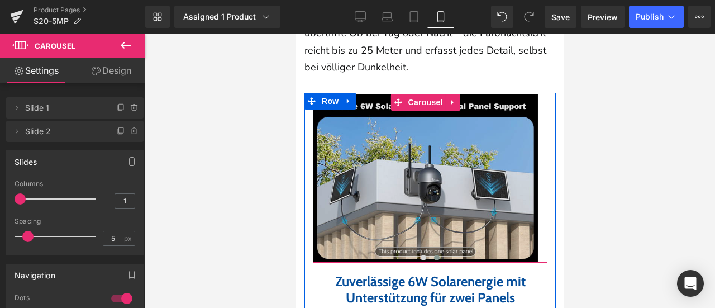
click at [383, 147] on img at bounding box center [424, 178] width 225 height 169
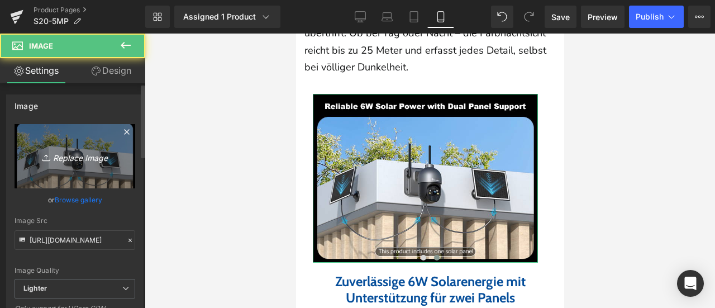
click at [65, 158] on icon "Replace Image" at bounding box center [74, 156] width 89 height 14
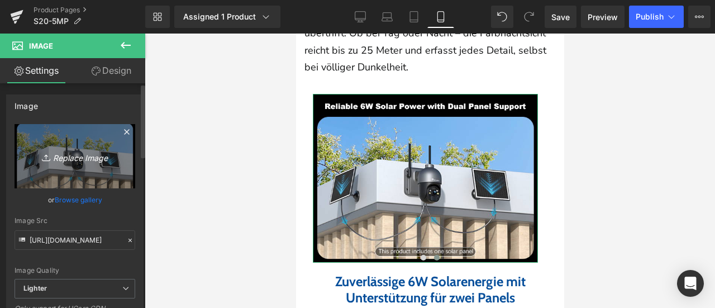
type input "C:\fakepath\画板 17.png"
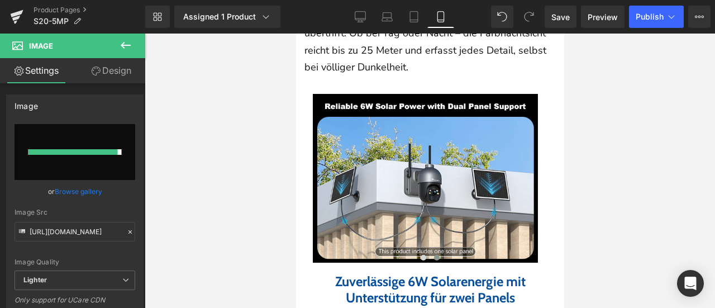
type input "[URL][DOMAIN_NAME]"
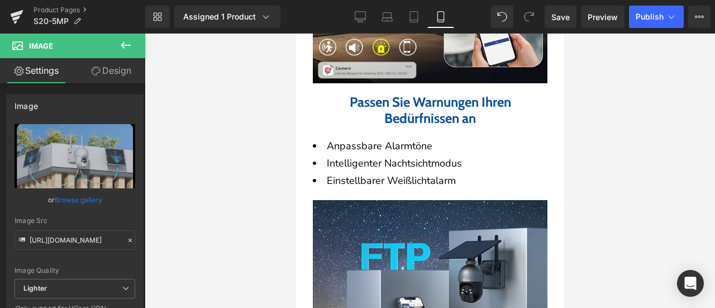
scroll to position [2682, 0]
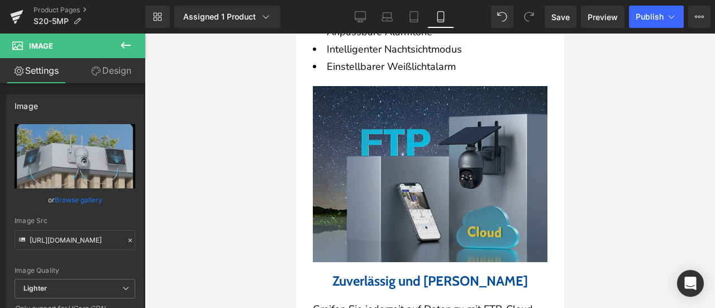
click at [410, 159] on img at bounding box center [429, 174] width 235 height 176
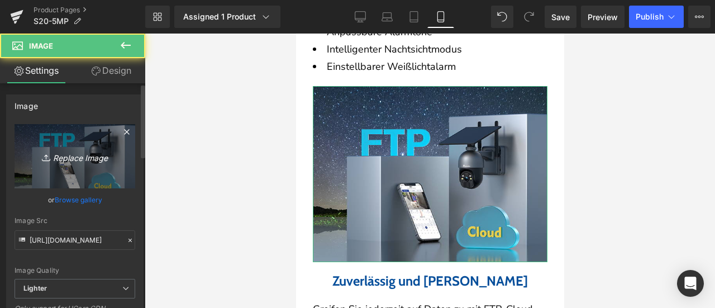
click at [83, 172] on link "Replace Image" at bounding box center [75, 156] width 121 height 64
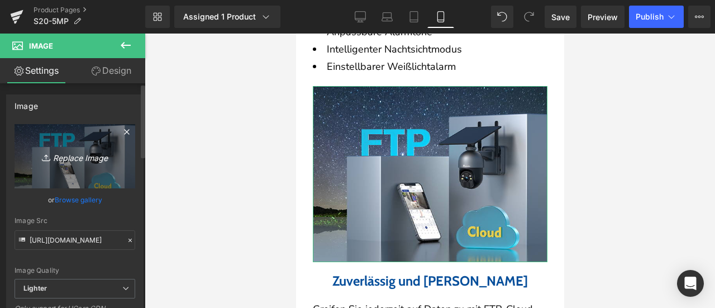
click at [51, 154] on icon "Replace Image" at bounding box center [74, 156] width 89 height 14
type input "C:\fakepath\71zbxbMkrpL.jpg"
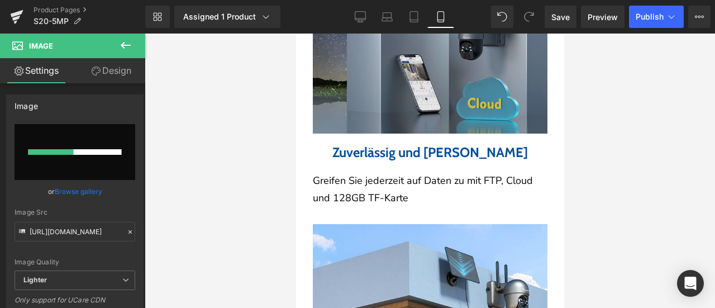
scroll to position [2793, 0]
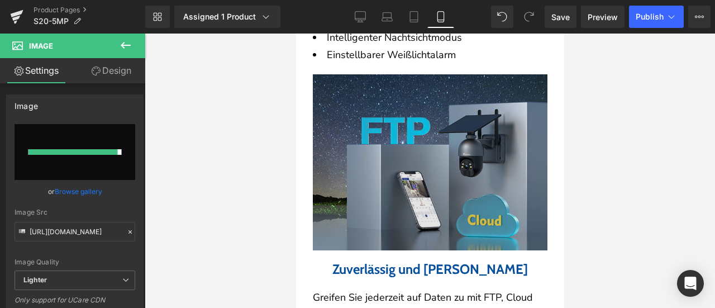
type input "[URL][DOMAIN_NAME]"
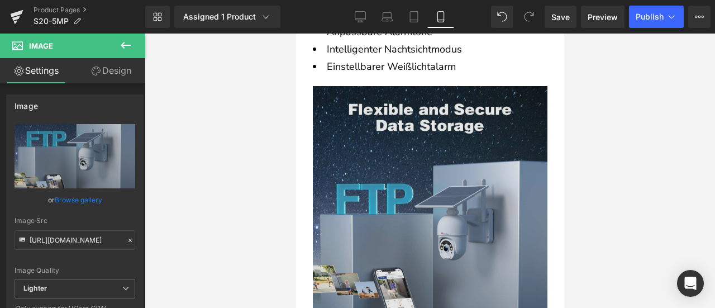
scroll to position [2961, 0]
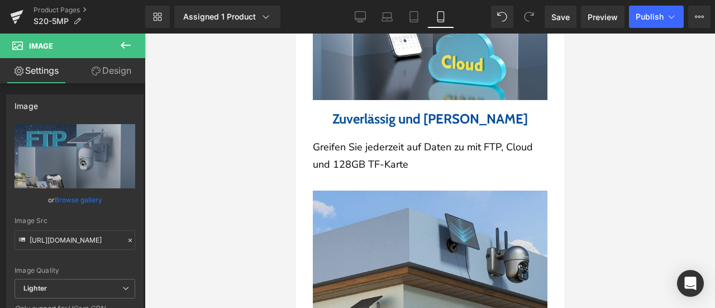
click at [411, 217] on div "Image" at bounding box center [429, 279] width 235 height 176
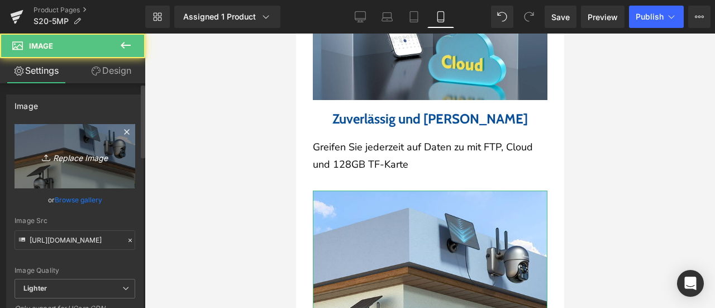
click at [58, 165] on link "Replace Image" at bounding box center [75, 156] width 121 height 64
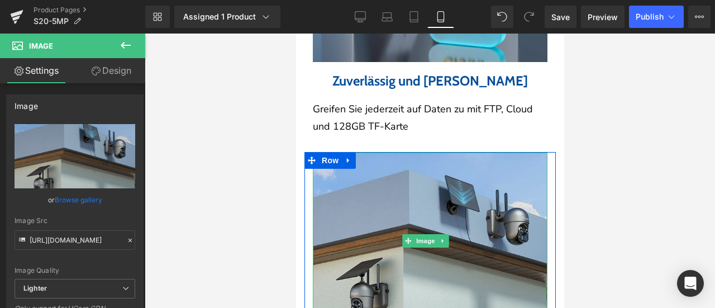
scroll to position [3017, 0]
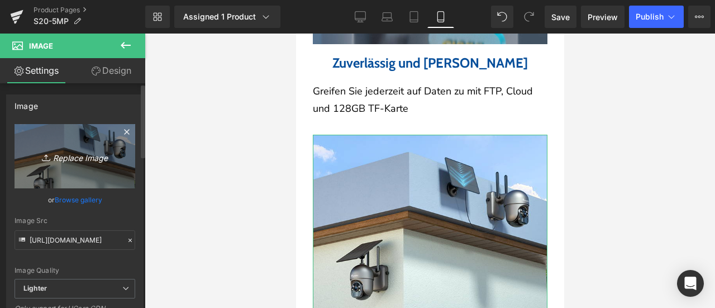
click at [82, 158] on icon "Replace Image" at bounding box center [74, 156] width 89 height 14
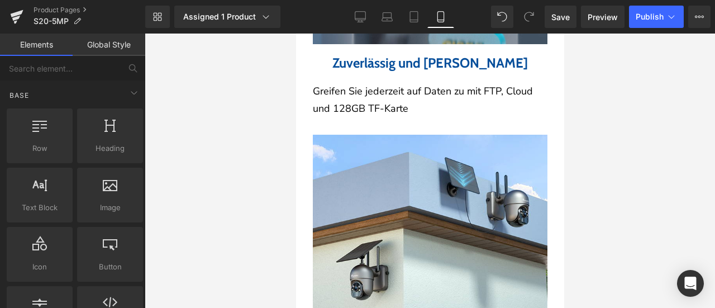
click at [256, 144] on div at bounding box center [430, 171] width 570 height 274
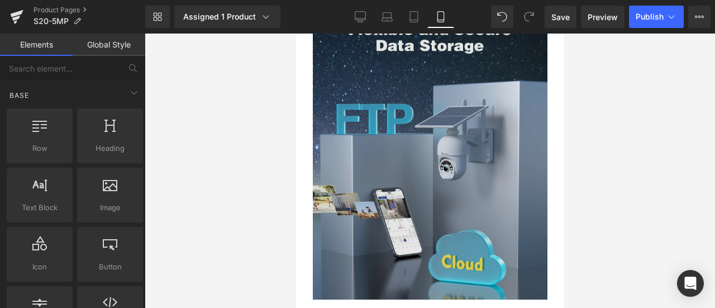
scroll to position [2738, 0]
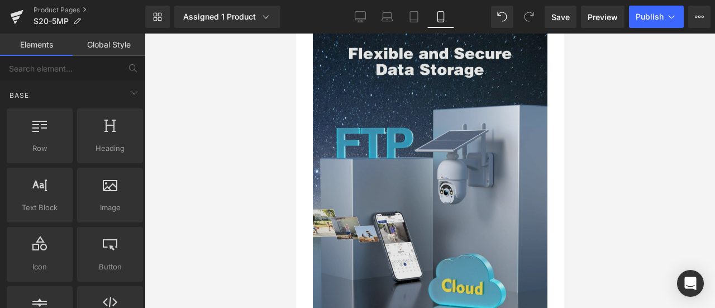
click at [426, 144] on img at bounding box center [429, 176] width 235 height 293
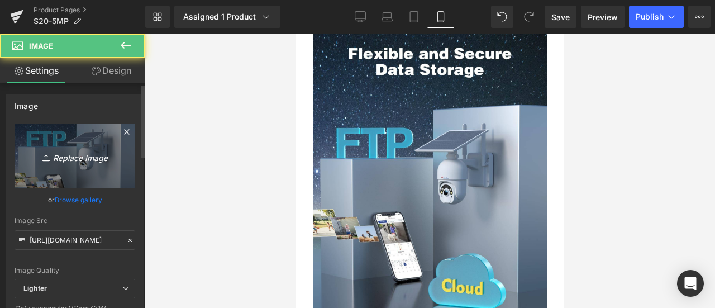
click at [82, 153] on icon "Replace Image" at bounding box center [74, 156] width 89 height 14
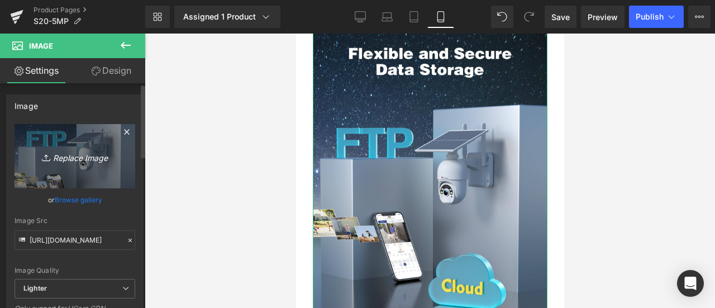
type input "C:\fakepath\画板 24.png"
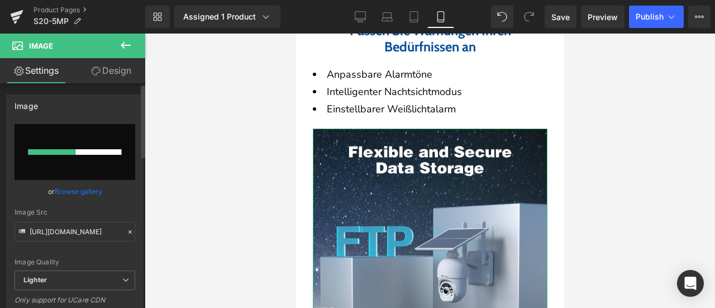
scroll to position [2626, 0]
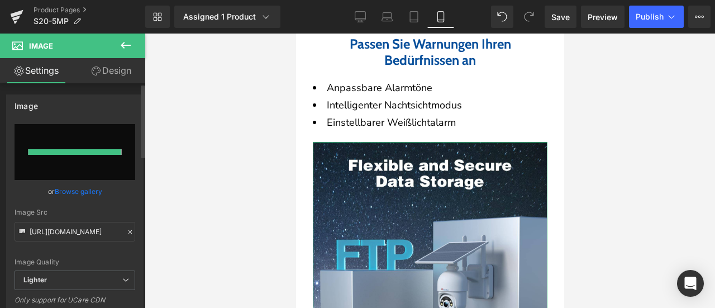
type input "[URL][DOMAIN_NAME]"
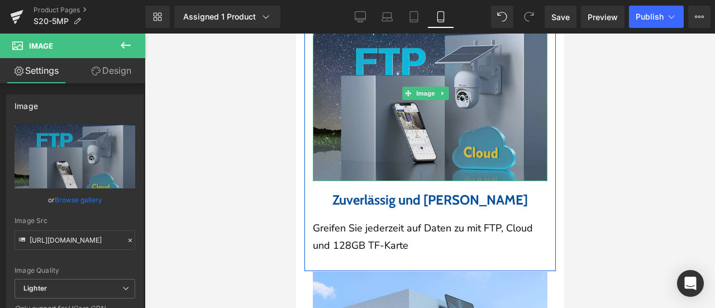
scroll to position [2905, 0]
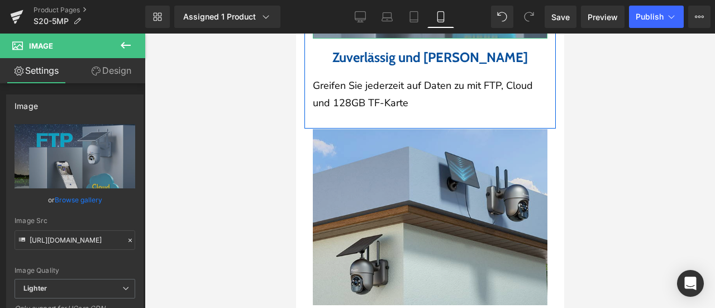
click at [412, 163] on div "Image" at bounding box center [429, 217] width 235 height 176
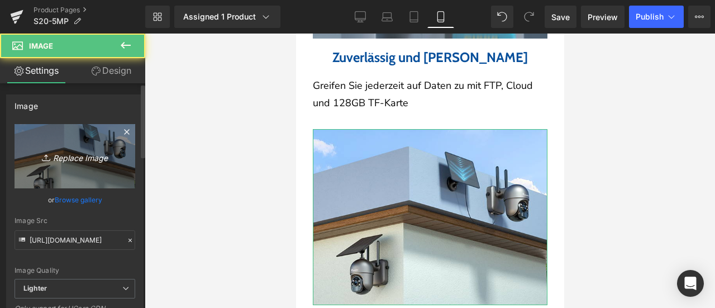
click at [75, 166] on link "Replace Image" at bounding box center [75, 156] width 121 height 64
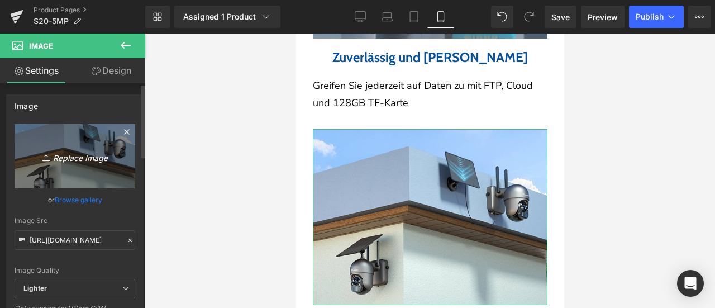
type input "C:\fakepath\画板 17-1.png"
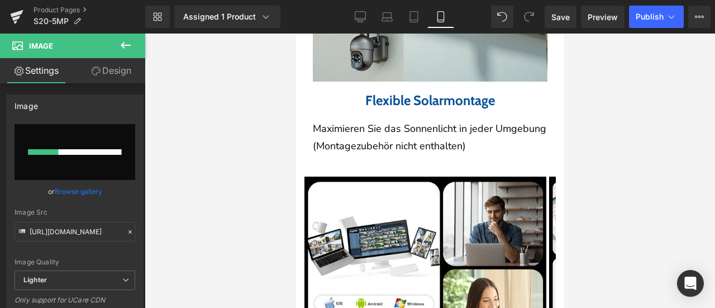
scroll to position [3240, 0]
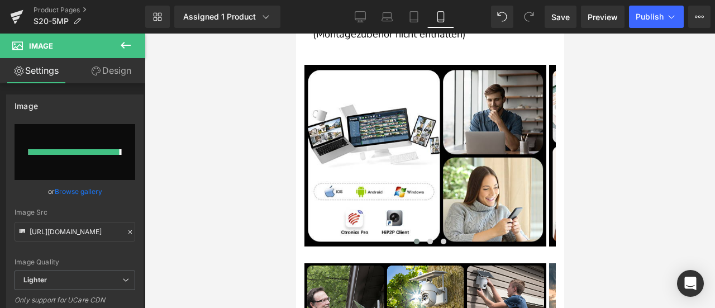
type input "[URL][DOMAIN_NAME]"
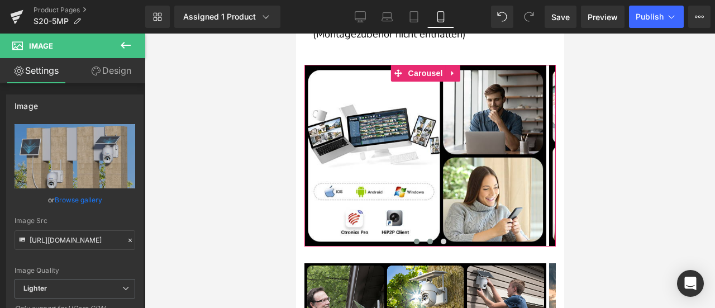
click at [423, 236] on button at bounding box center [429, 241] width 13 height 11
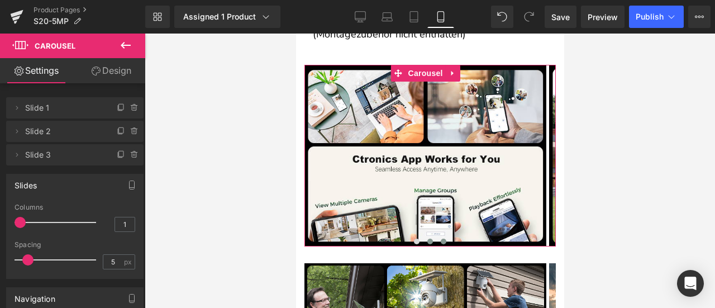
click at [440, 239] on span at bounding box center [443, 242] width 6 height 6
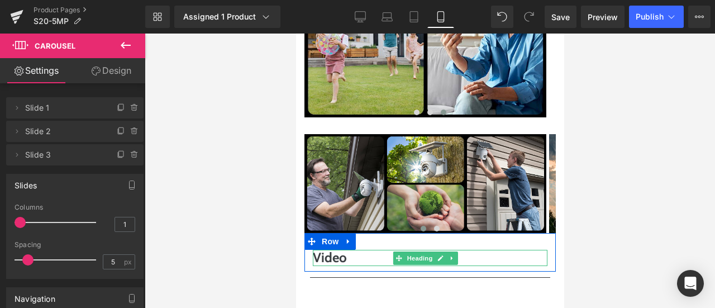
scroll to position [3352, 0]
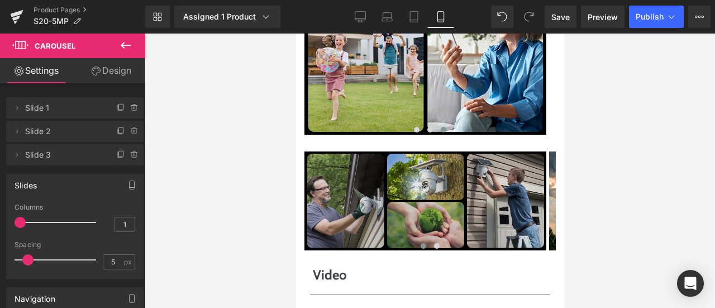
click at [398, 151] on img at bounding box center [425, 200] width 242 height 99
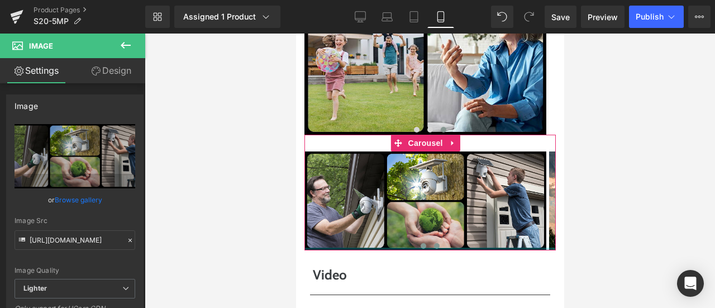
click at [434, 243] on span at bounding box center [437, 246] width 6 height 6
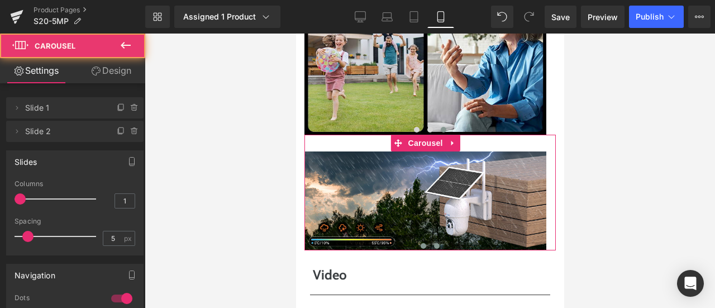
click at [420, 243] on span at bounding box center [423, 246] width 6 height 6
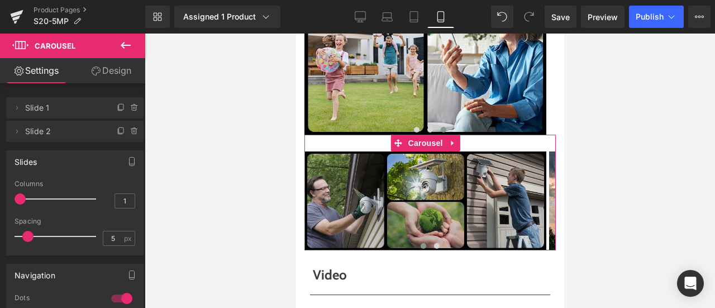
click at [384, 151] on img at bounding box center [425, 200] width 242 height 99
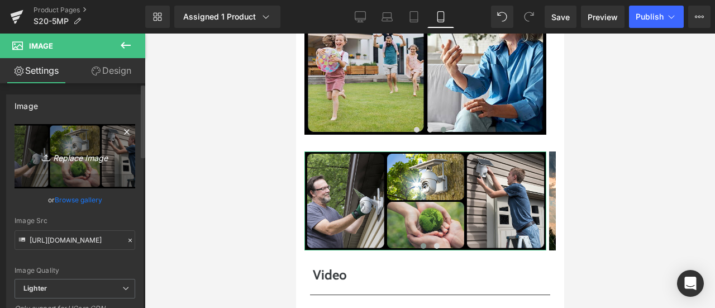
click at [72, 164] on link "Replace Image" at bounding box center [75, 156] width 121 height 64
type input "C:\fakepath\画板 26.png"
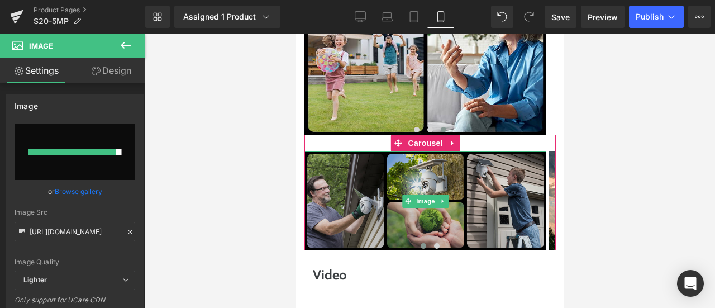
type input "[URL][DOMAIN_NAME]"
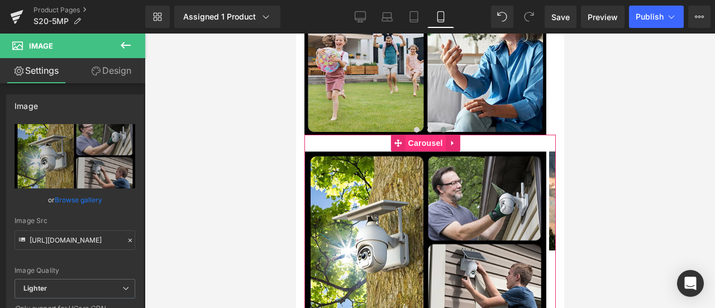
click at [418, 135] on span "Carousel" at bounding box center [425, 143] width 40 height 17
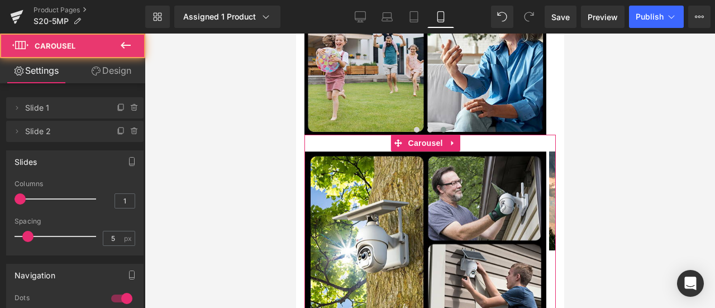
click at [98, 73] on icon at bounding box center [96, 70] width 9 height 9
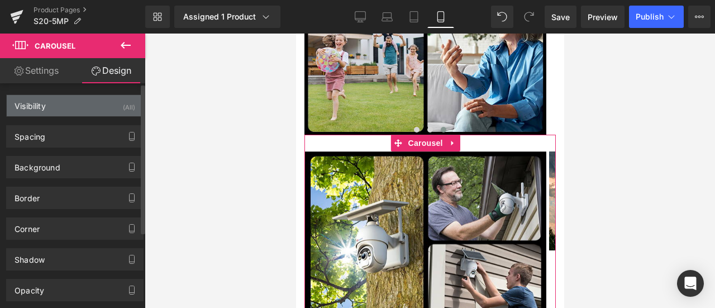
click at [88, 104] on div "Visibility (All)" at bounding box center [75, 105] width 136 height 21
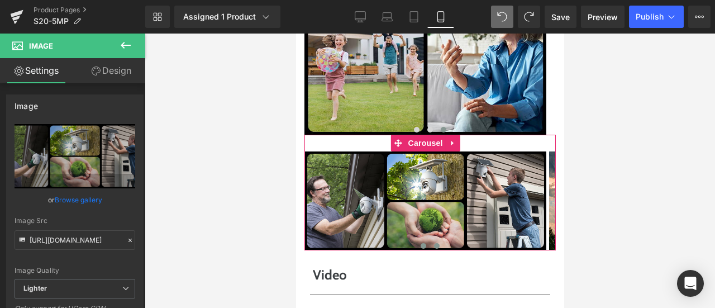
click at [431, 240] on button at bounding box center [436, 245] width 13 height 11
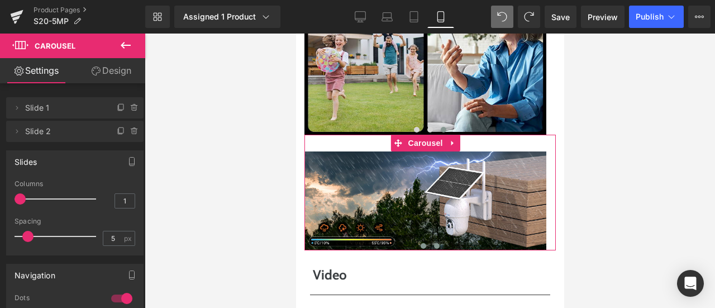
click at [420, 243] on span at bounding box center [423, 246] width 6 height 6
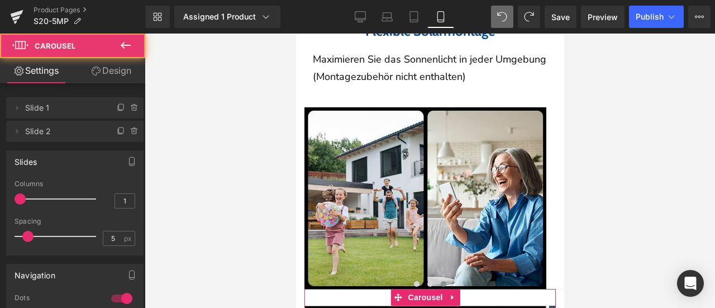
scroll to position [3073, 0]
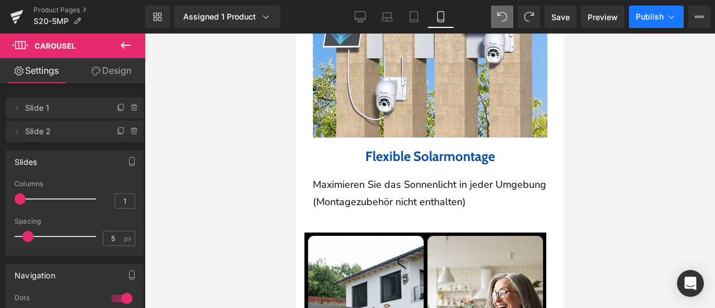
click at [654, 17] on span "Publish" at bounding box center [650, 16] width 28 height 9
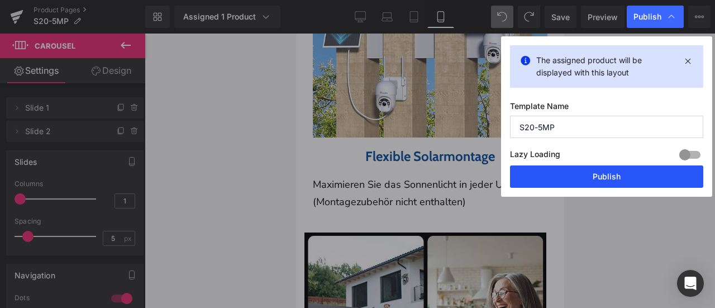
click at [611, 172] on button "Publish" at bounding box center [606, 176] width 193 height 22
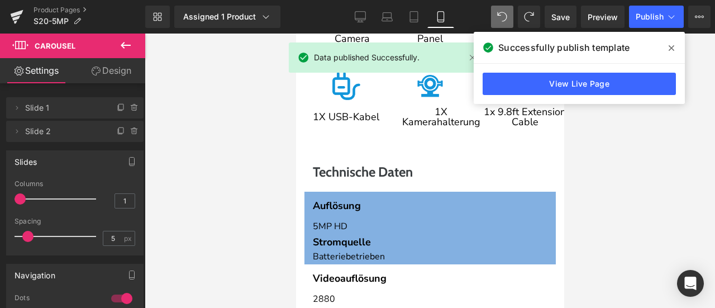
scroll to position [3799, 0]
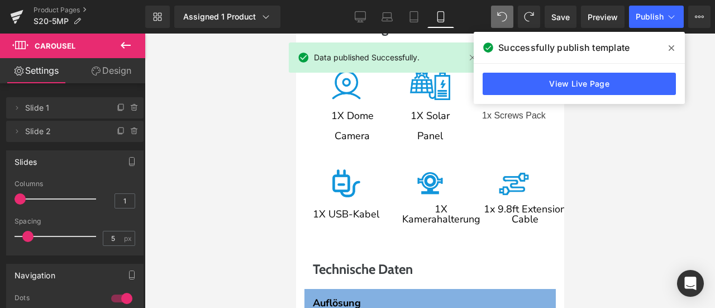
click at [670, 48] on icon at bounding box center [672, 48] width 6 height 9
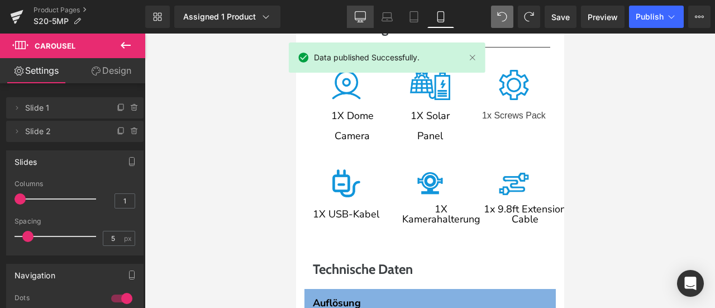
click at [350, 20] on link "Desktop" at bounding box center [360, 17] width 27 height 22
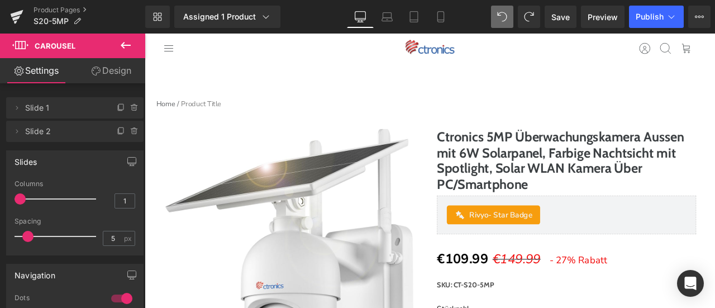
scroll to position [0, 0]
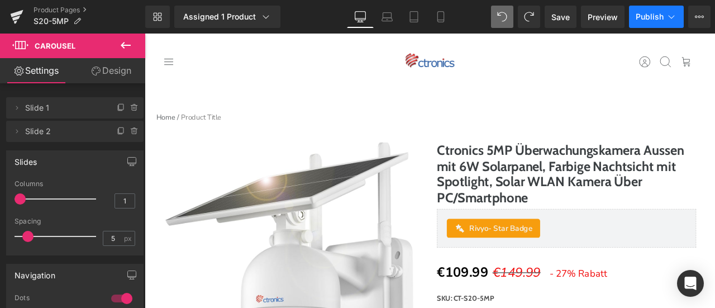
click at [654, 14] on span "Publish" at bounding box center [650, 16] width 28 height 9
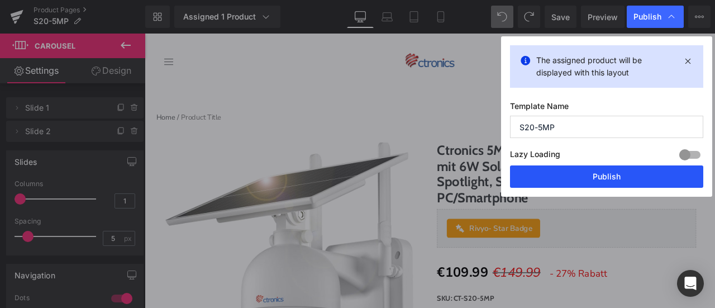
drag, startPoint x: 594, startPoint y: 170, endPoint x: 462, endPoint y: 59, distance: 172.1
click at [594, 170] on button "Publish" at bounding box center [606, 176] width 193 height 22
